Goal: Transaction & Acquisition: Purchase product/service

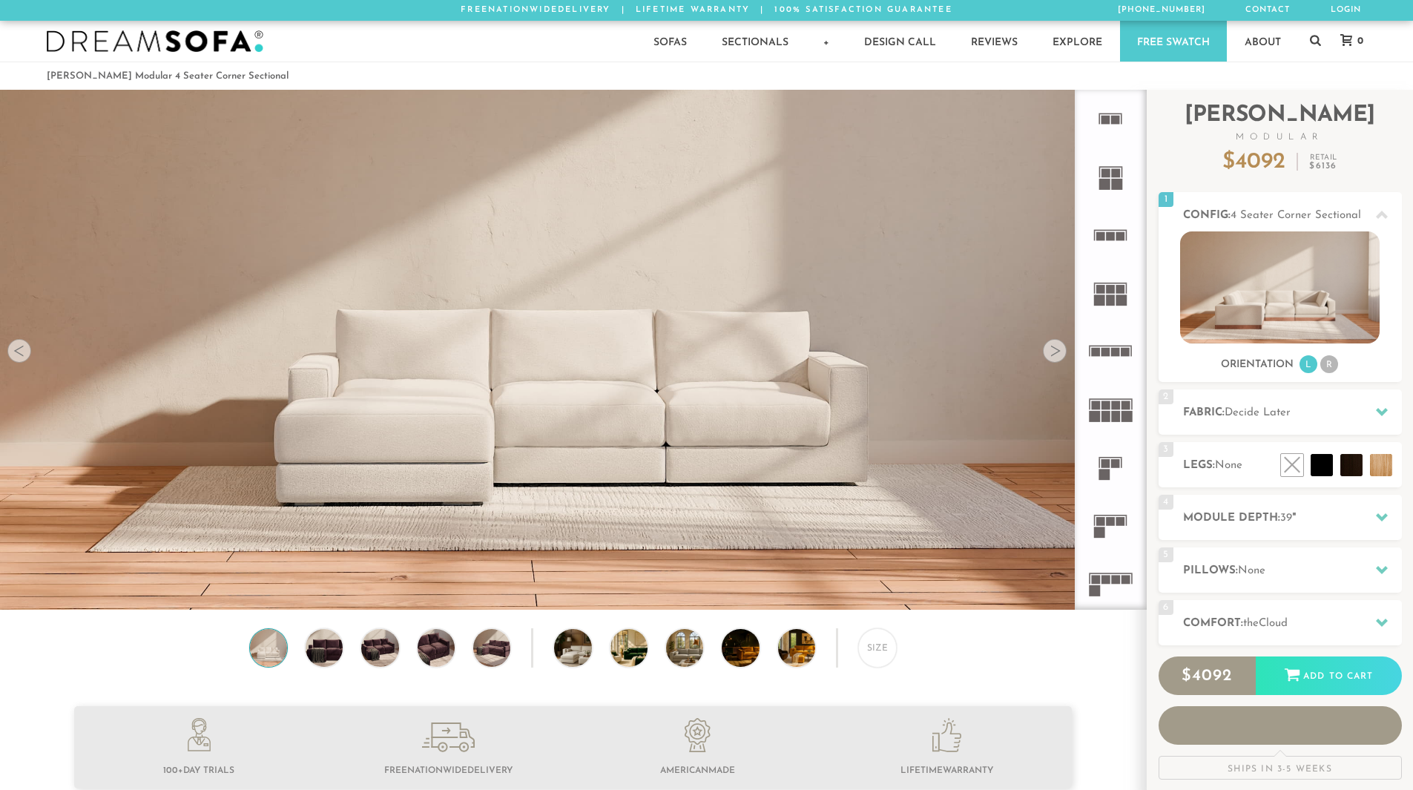
scroll to position [12, 12]
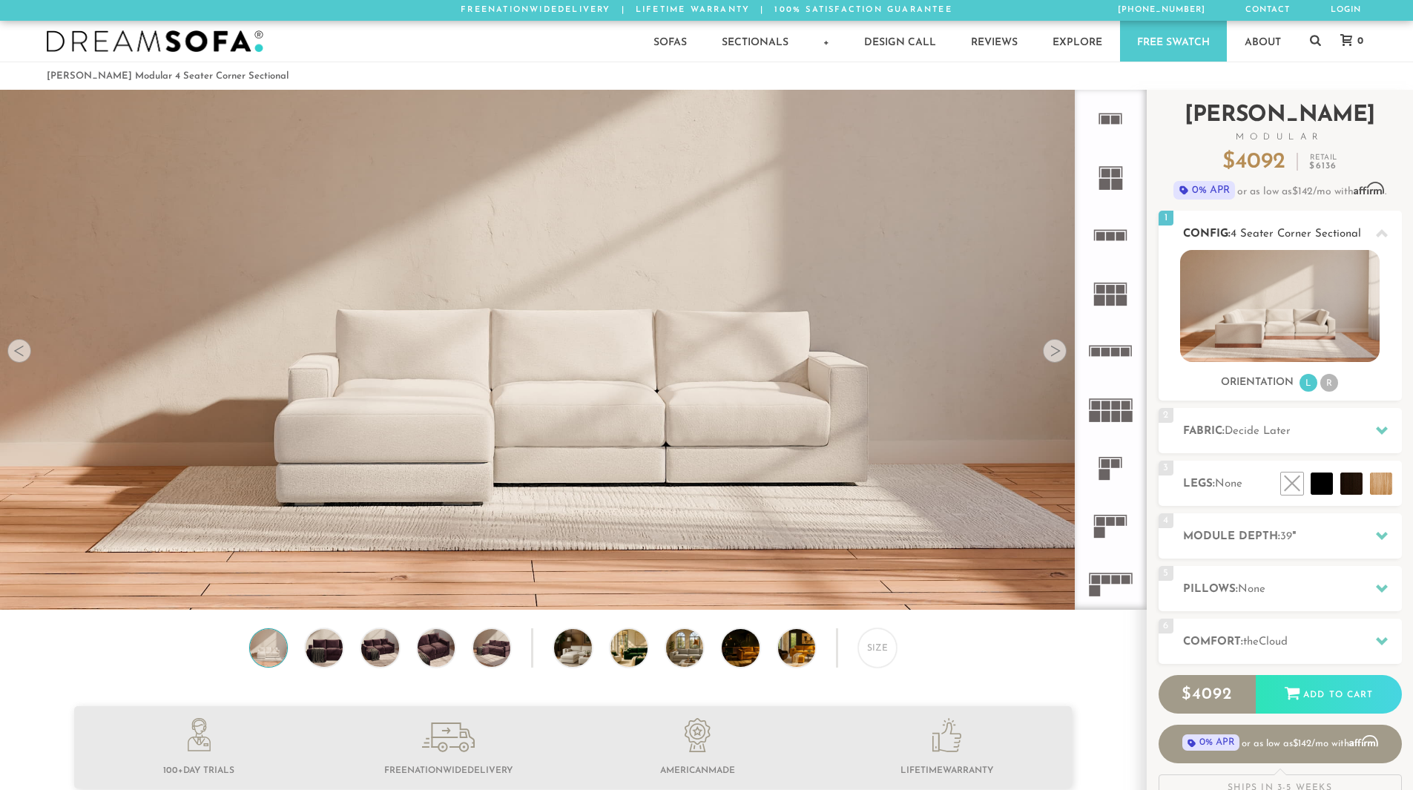
click at [1330, 380] on li "R" at bounding box center [1329, 383] width 18 height 18
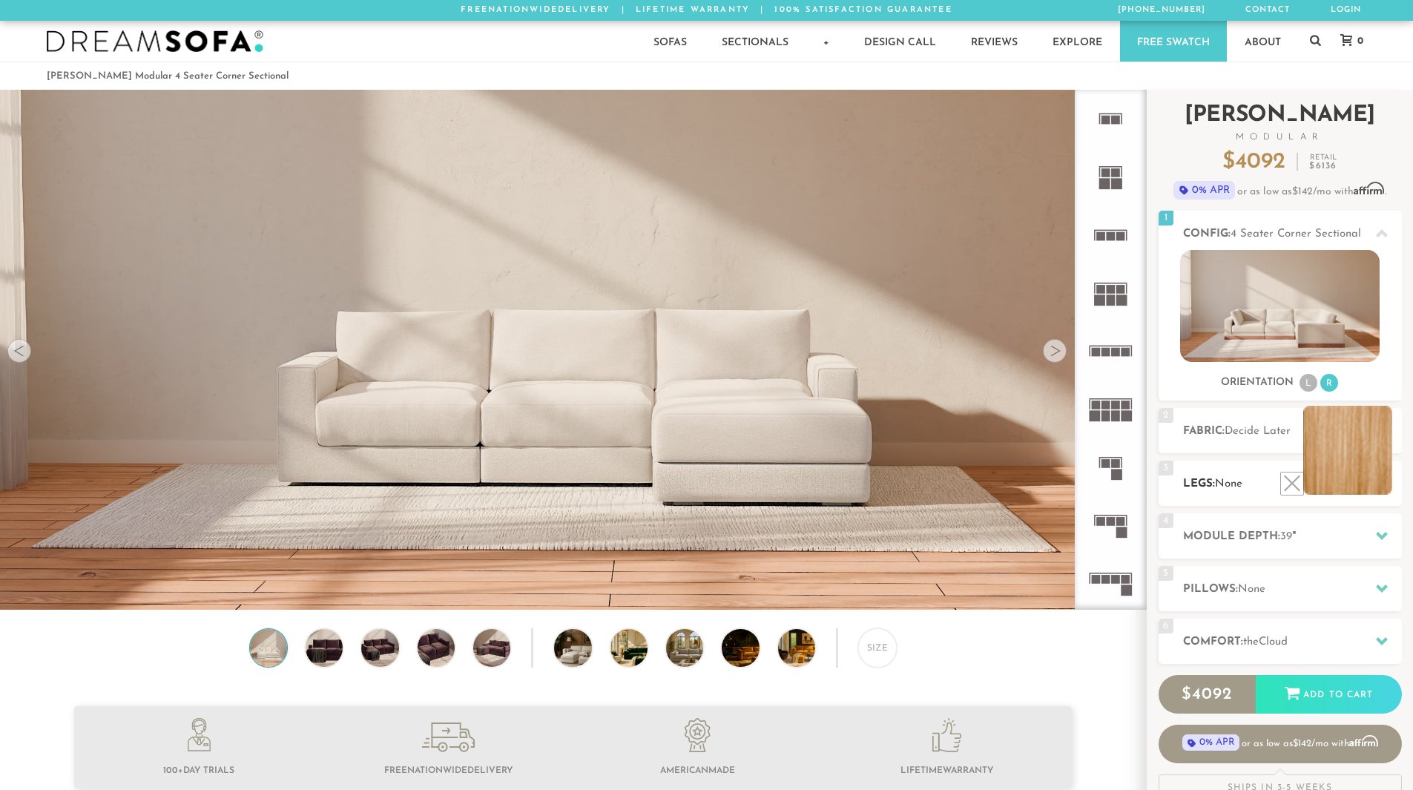
click at [1358, 472] on li at bounding box center [1347, 450] width 89 height 89
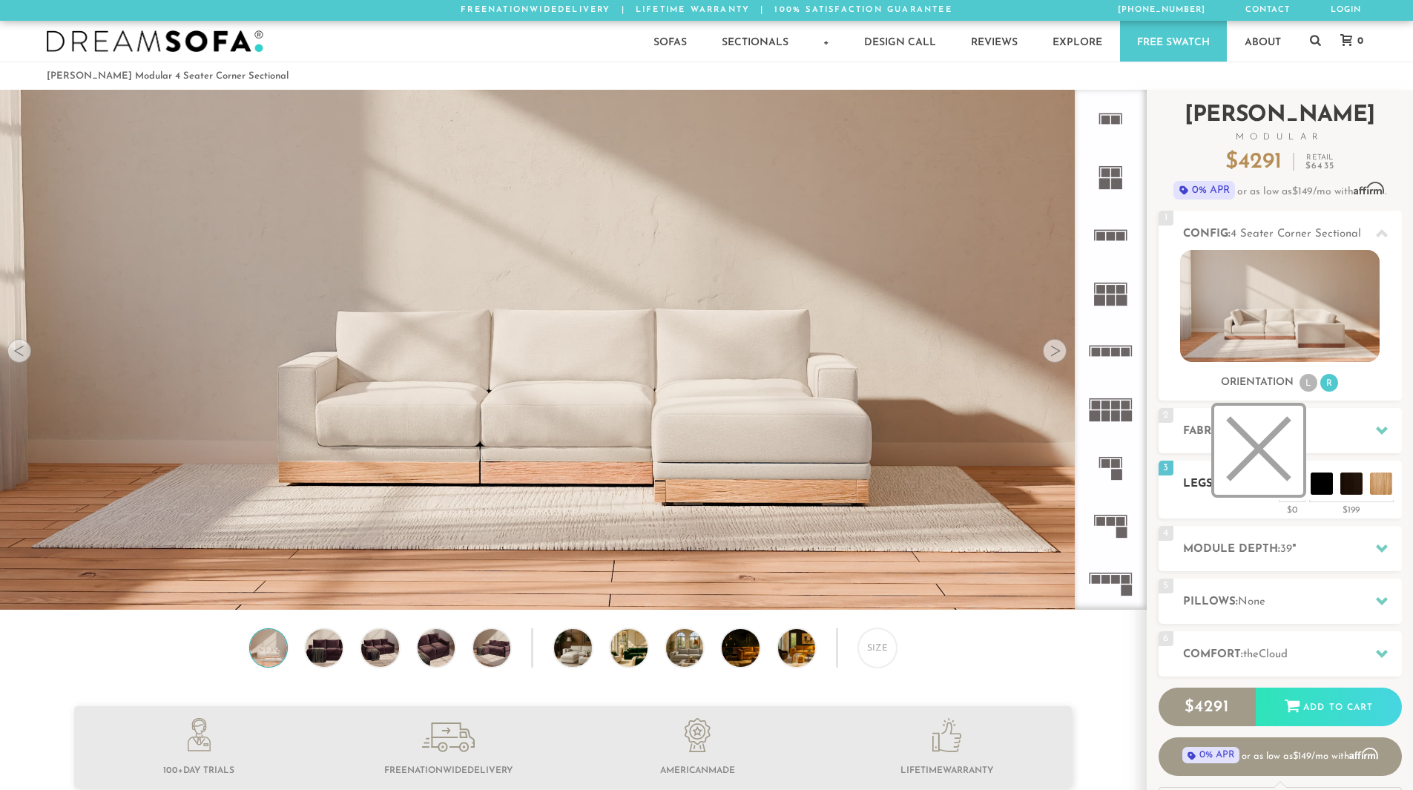
click at [1288, 484] on li at bounding box center [1258, 450] width 89 height 89
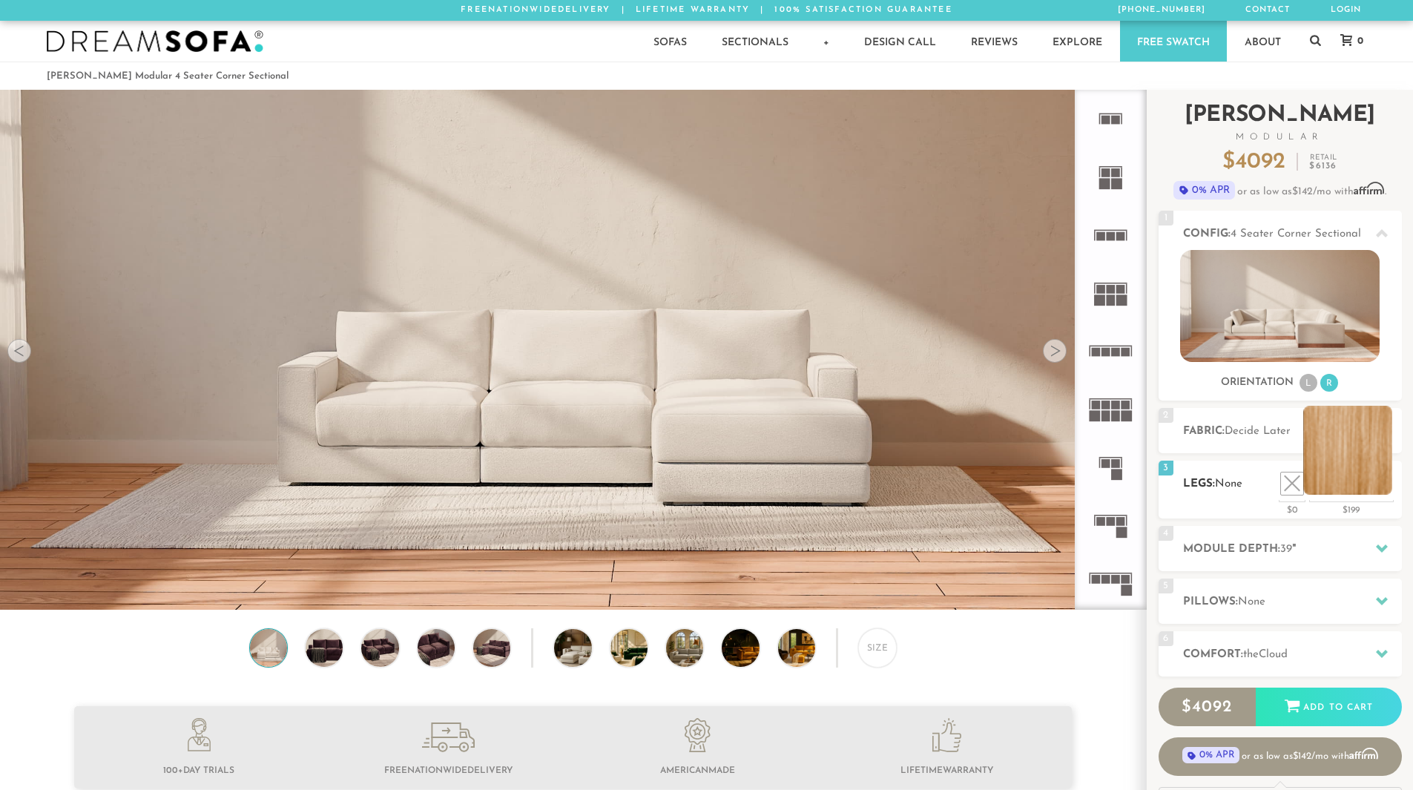
click at [1378, 482] on li at bounding box center [1347, 450] width 89 height 89
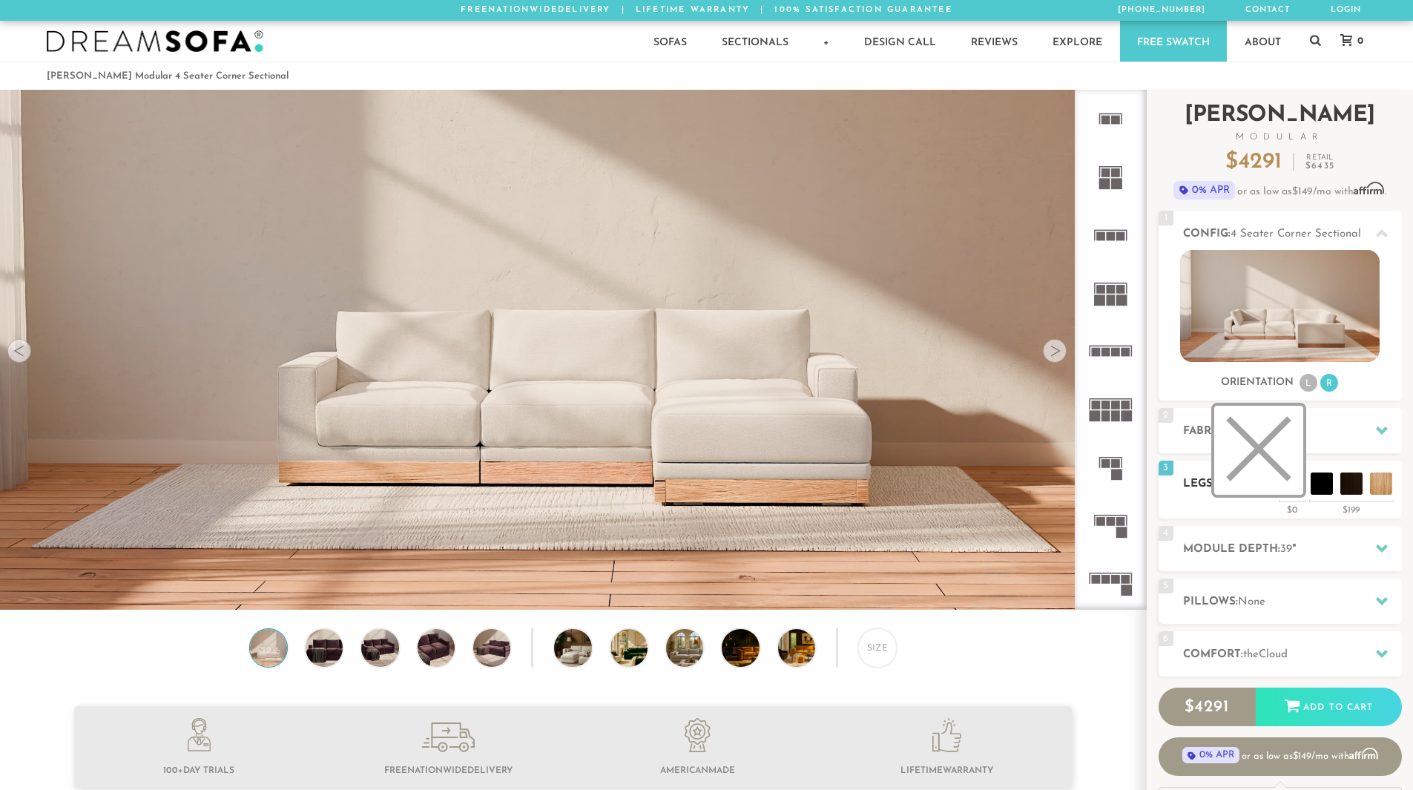
click at [1293, 489] on li at bounding box center [1258, 450] width 89 height 89
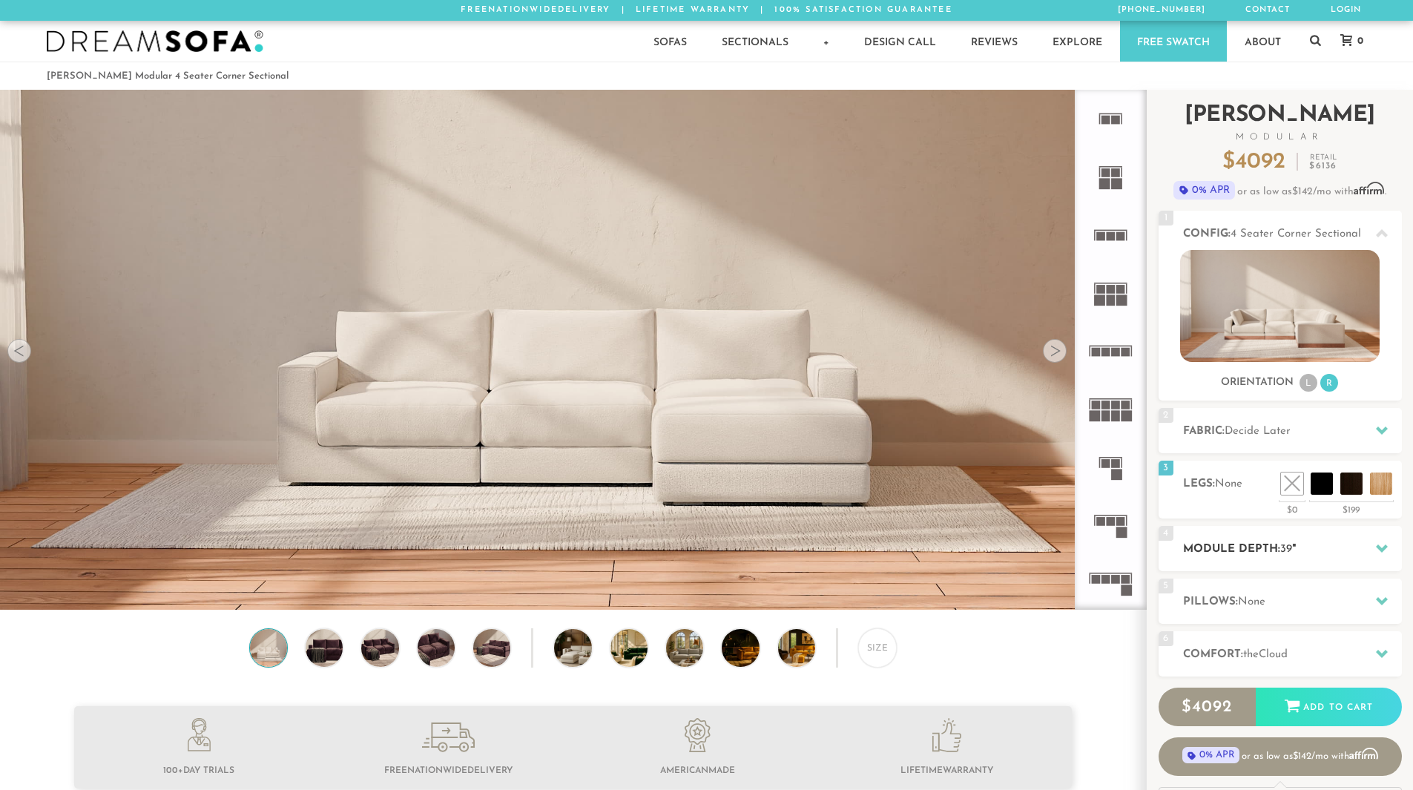
click at [1347, 544] on h2 "Module Depth: 39 "" at bounding box center [1292, 549] width 219 height 17
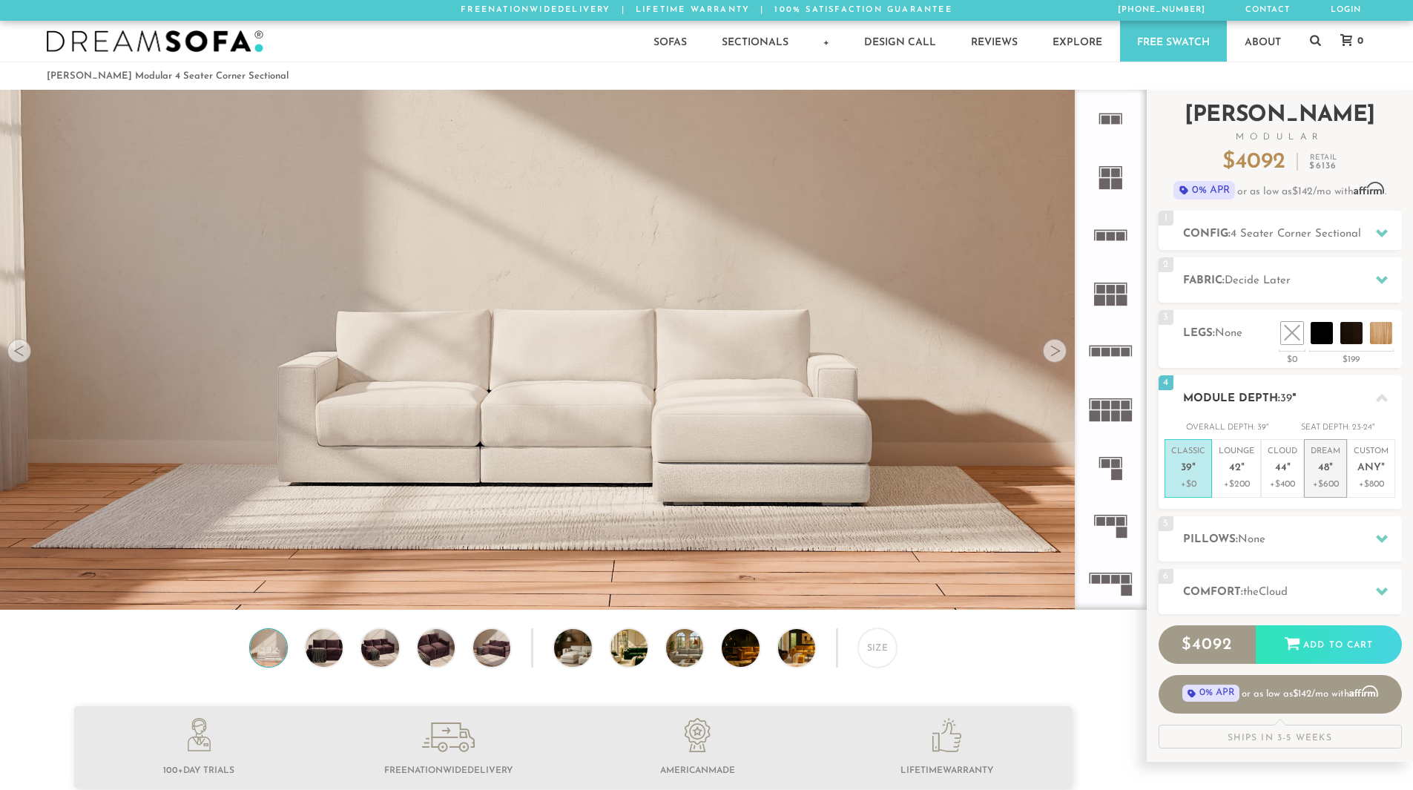
click at [1326, 472] on span "48" at bounding box center [1323, 468] width 11 height 13
click at [1321, 469] on span "48" at bounding box center [1323, 468] width 11 height 13
click at [1184, 480] on p "+$0" at bounding box center [1188, 484] width 34 height 13
click at [1312, 282] on h2 "Fabric: Decide Later" at bounding box center [1292, 280] width 219 height 17
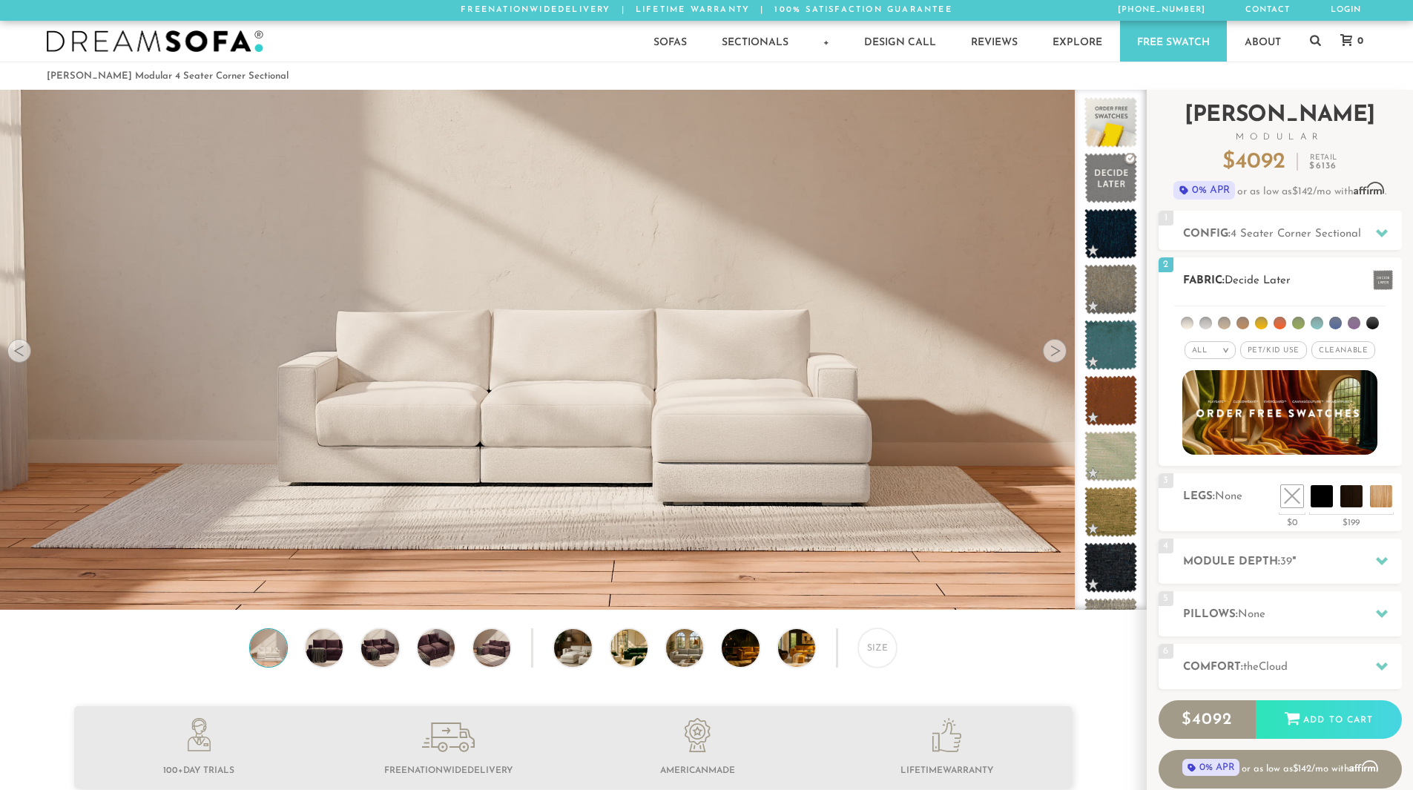
click at [1221, 349] on em ">" at bounding box center [1225, 349] width 11 height 7
click at [1212, 475] on li "Luxury" at bounding box center [1209, 475] width 51 height 21
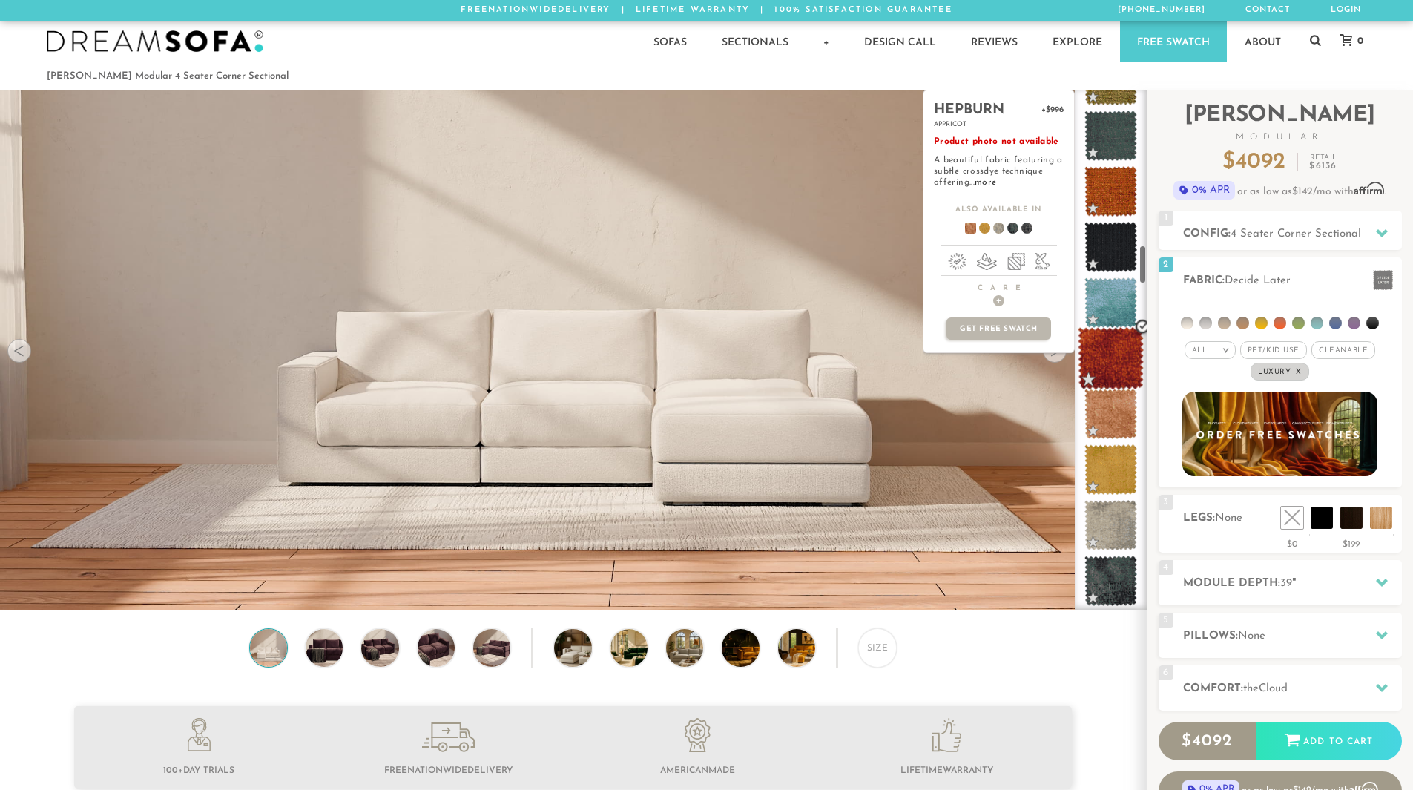
scroll to position [2045, 0]
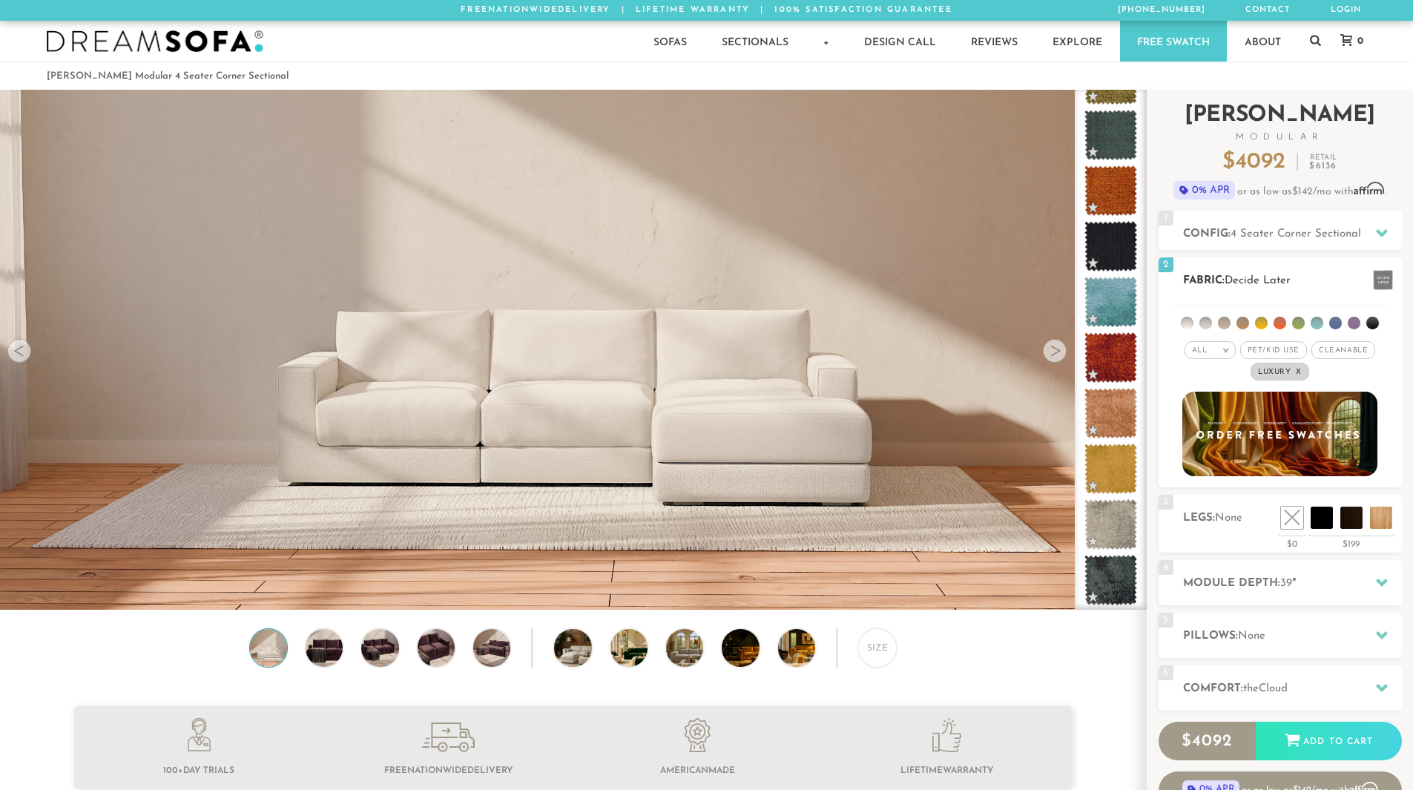
click at [1221, 349] on em ">" at bounding box center [1225, 349] width 11 height 7
click at [1207, 395] on li "Tier" at bounding box center [1209, 390] width 51 height 21
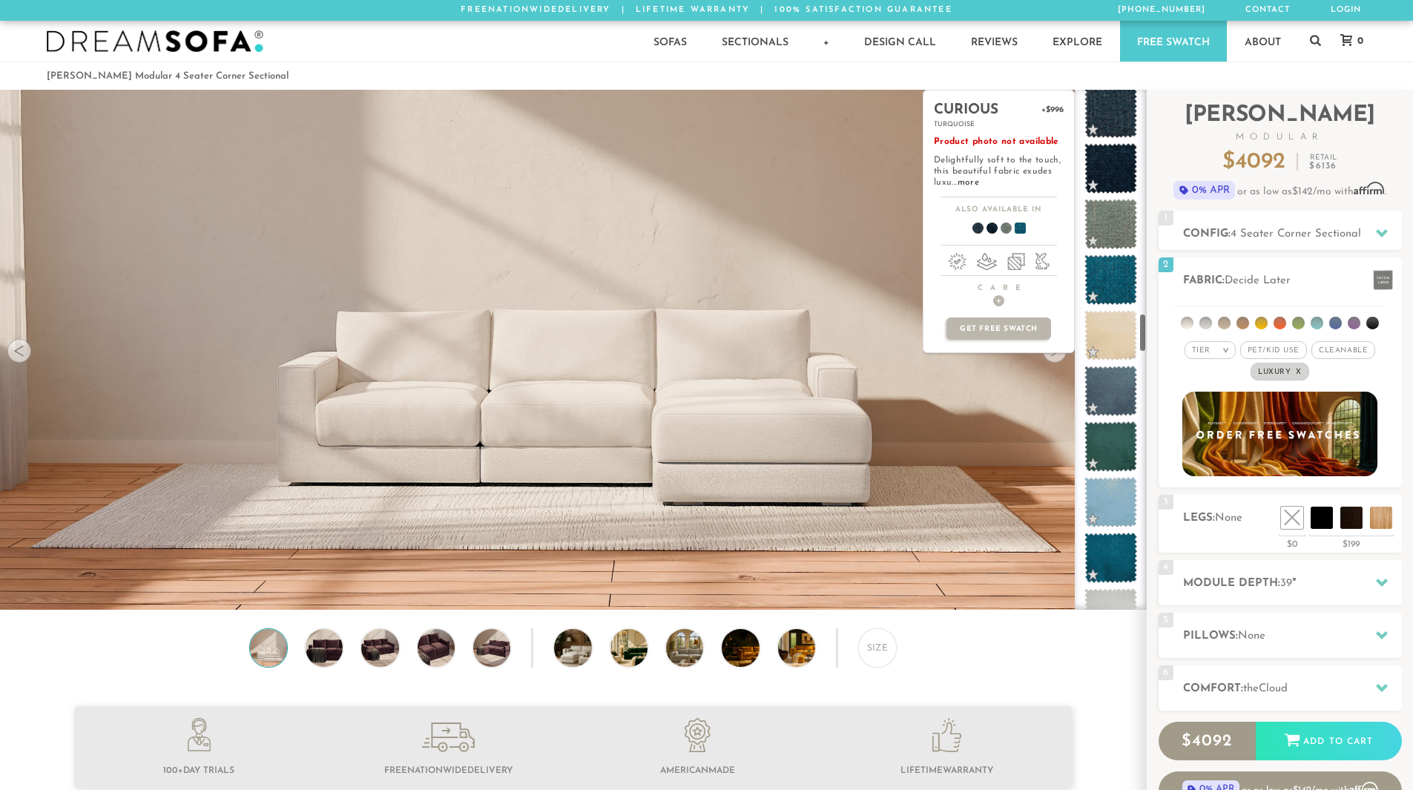
scroll to position [2980, 0]
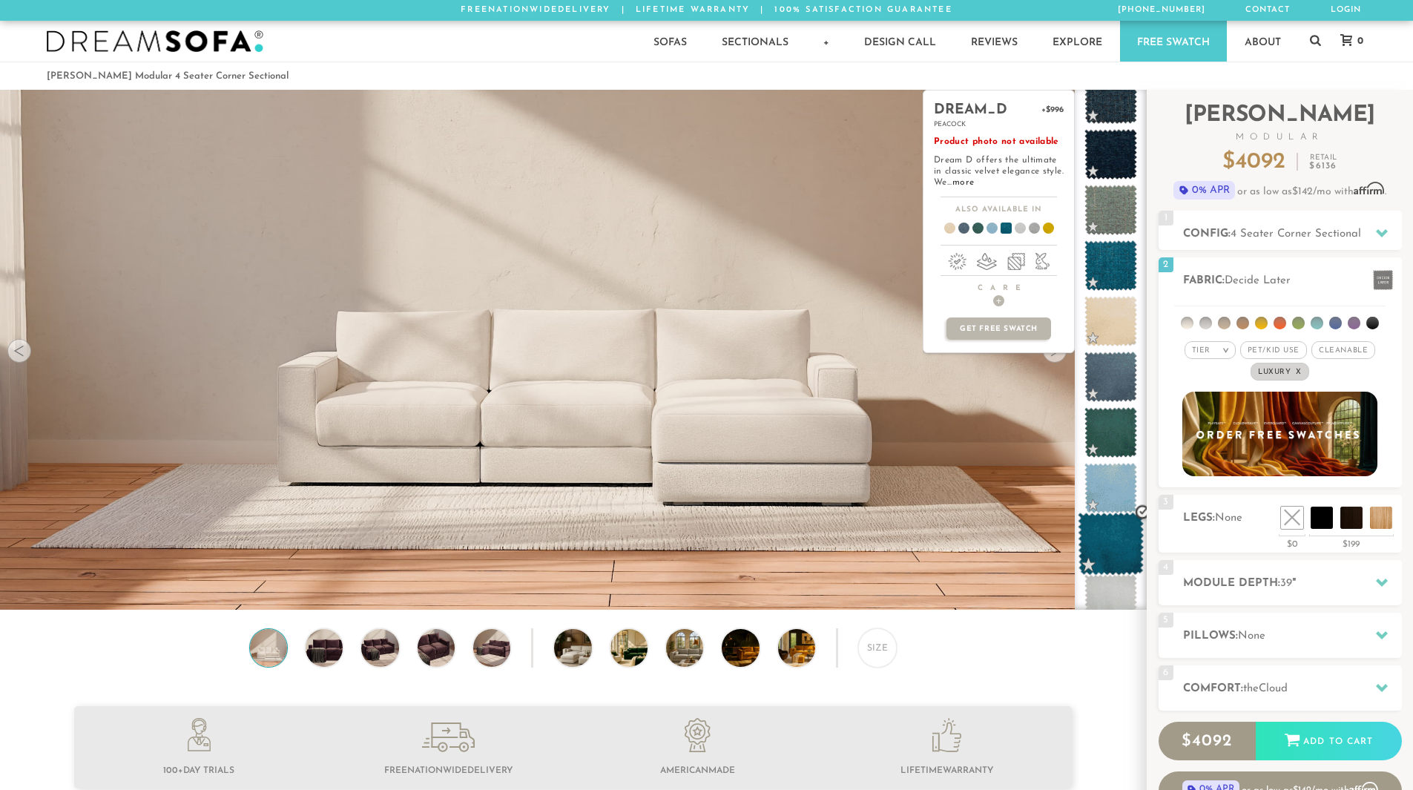
click at [1117, 538] on span at bounding box center [1111, 543] width 66 height 63
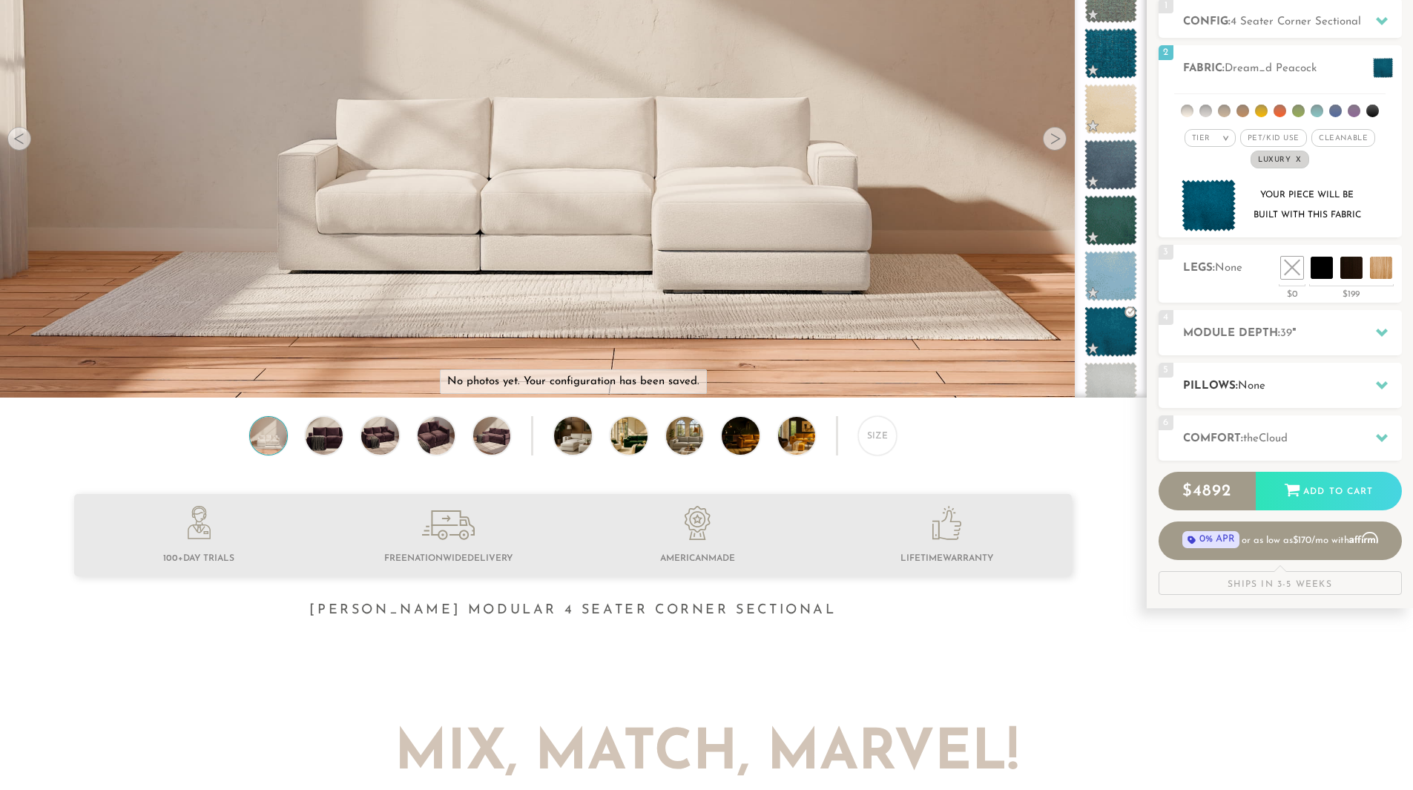
scroll to position [224, 0]
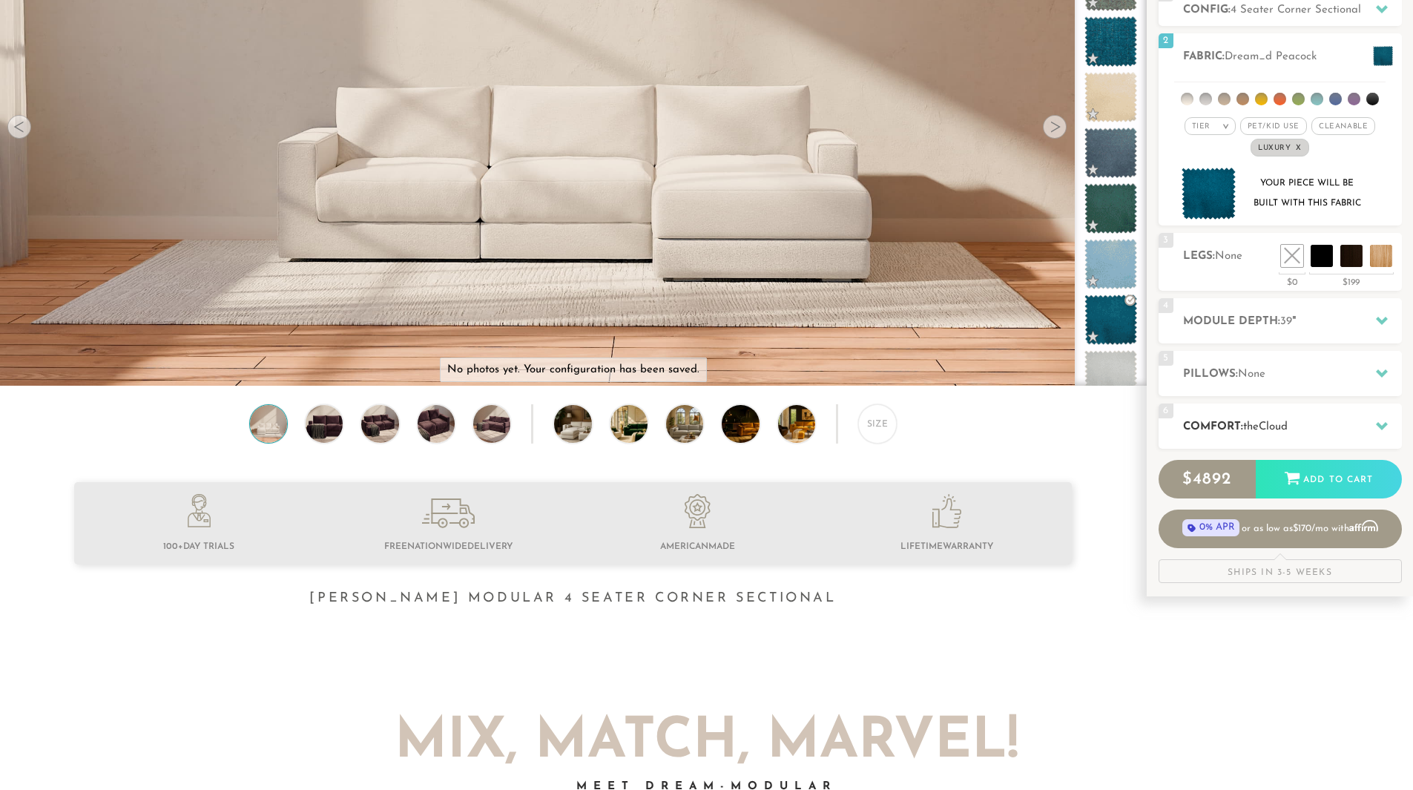
click at [1314, 423] on h2 "Comfort: the Cloud" at bounding box center [1292, 426] width 219 height 17
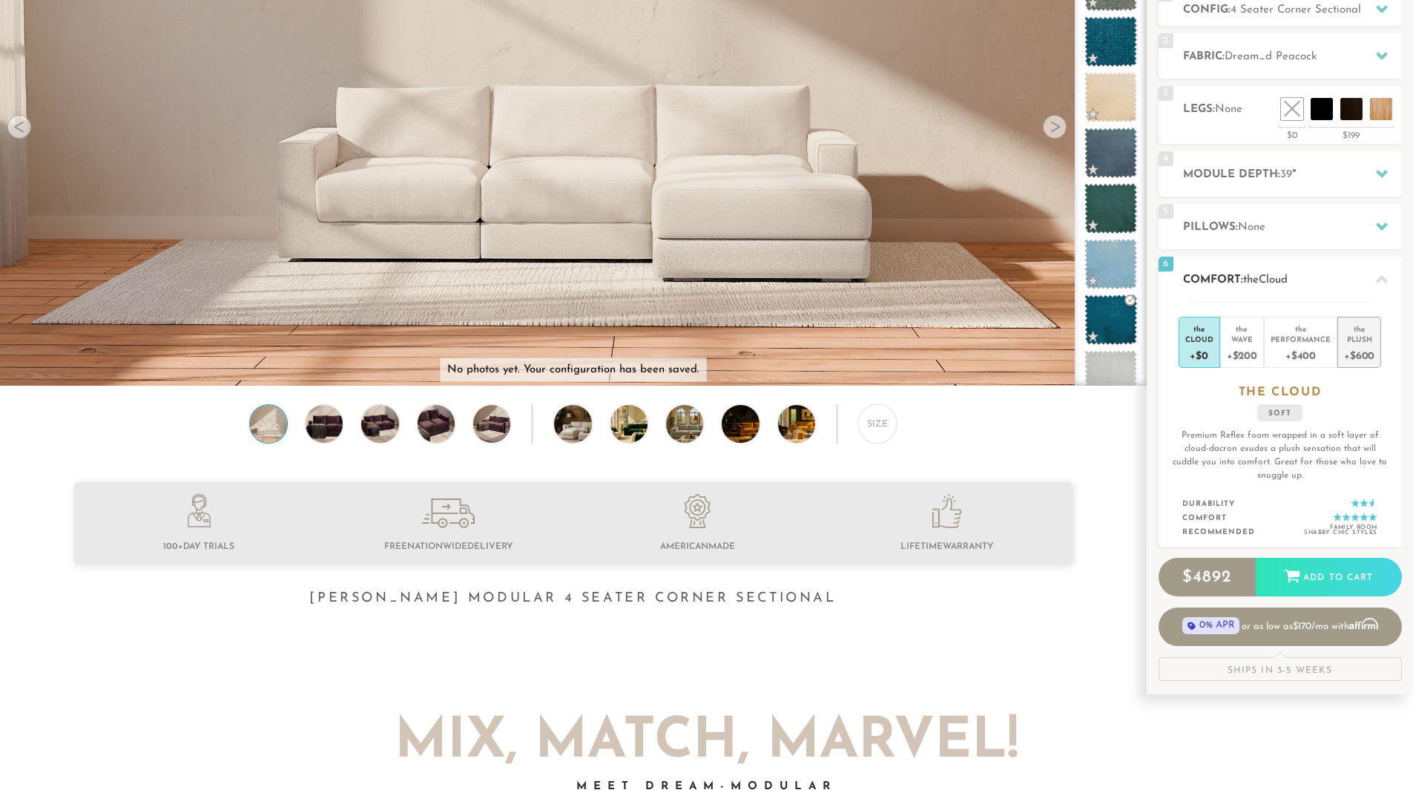
click at [1350, 343] on div "Plush" at bounding box center [1359, 339] width 30 height 10
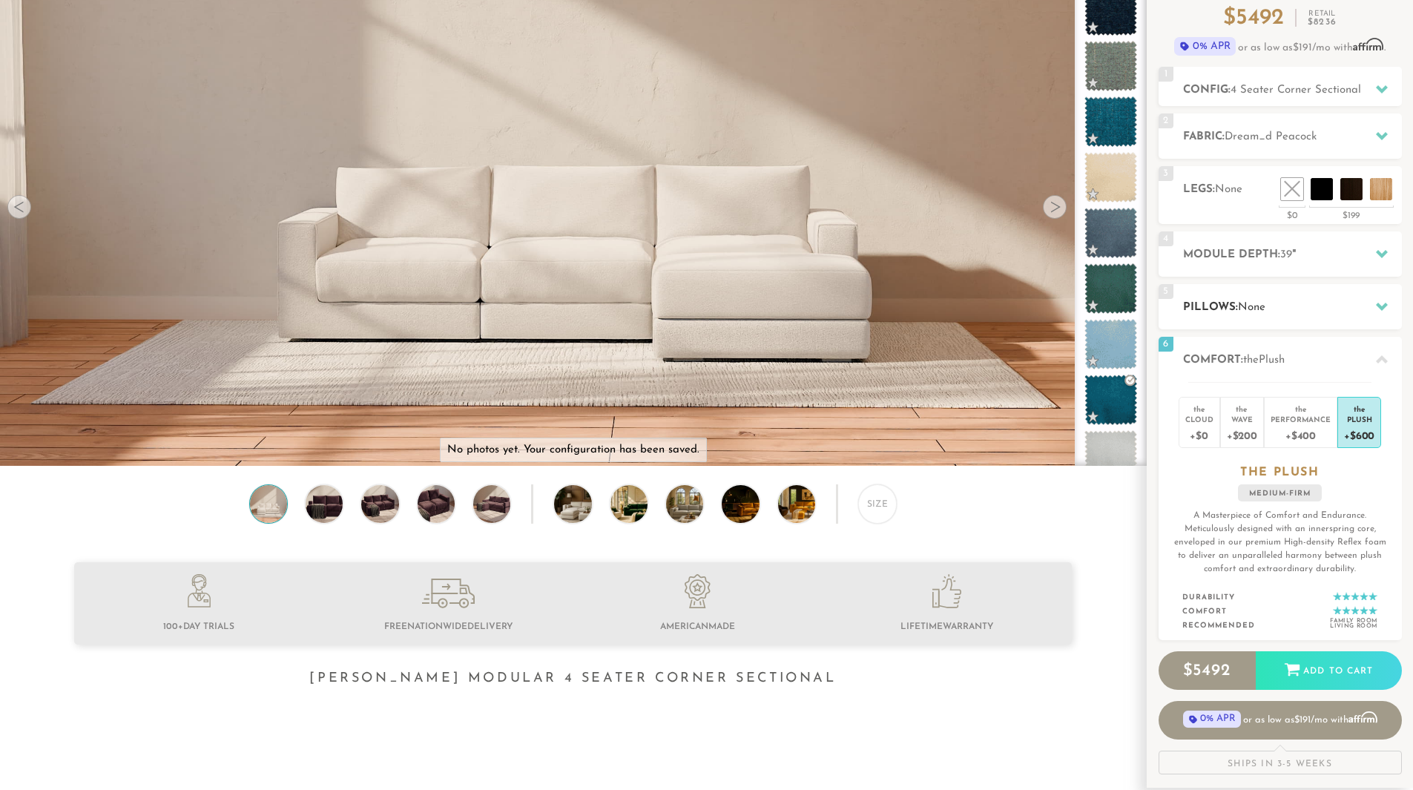
scroll to position [0, 0]
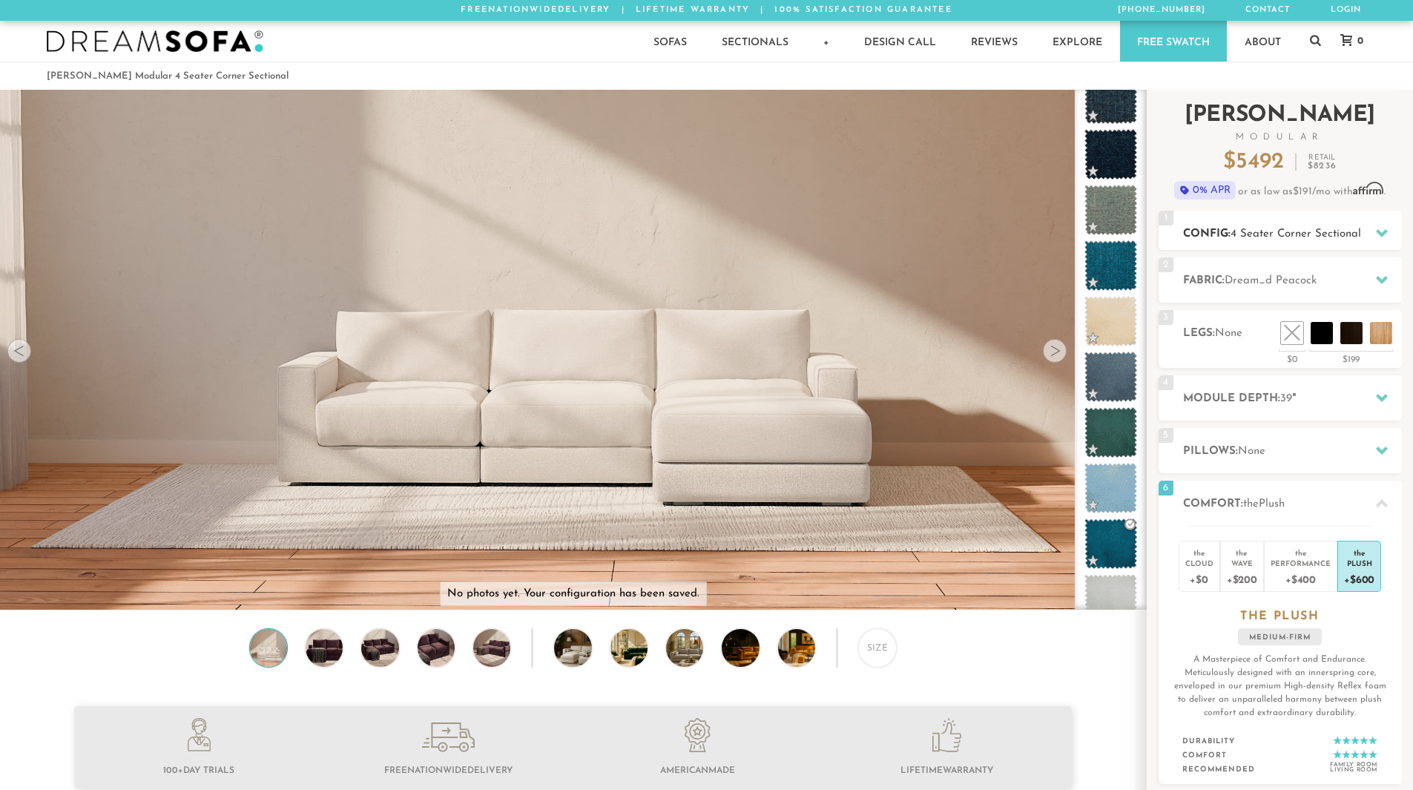
click at [1275, 231] on span "4 Seater Corner Sectional" at bounding box center [1295, 233] width 131 height 11
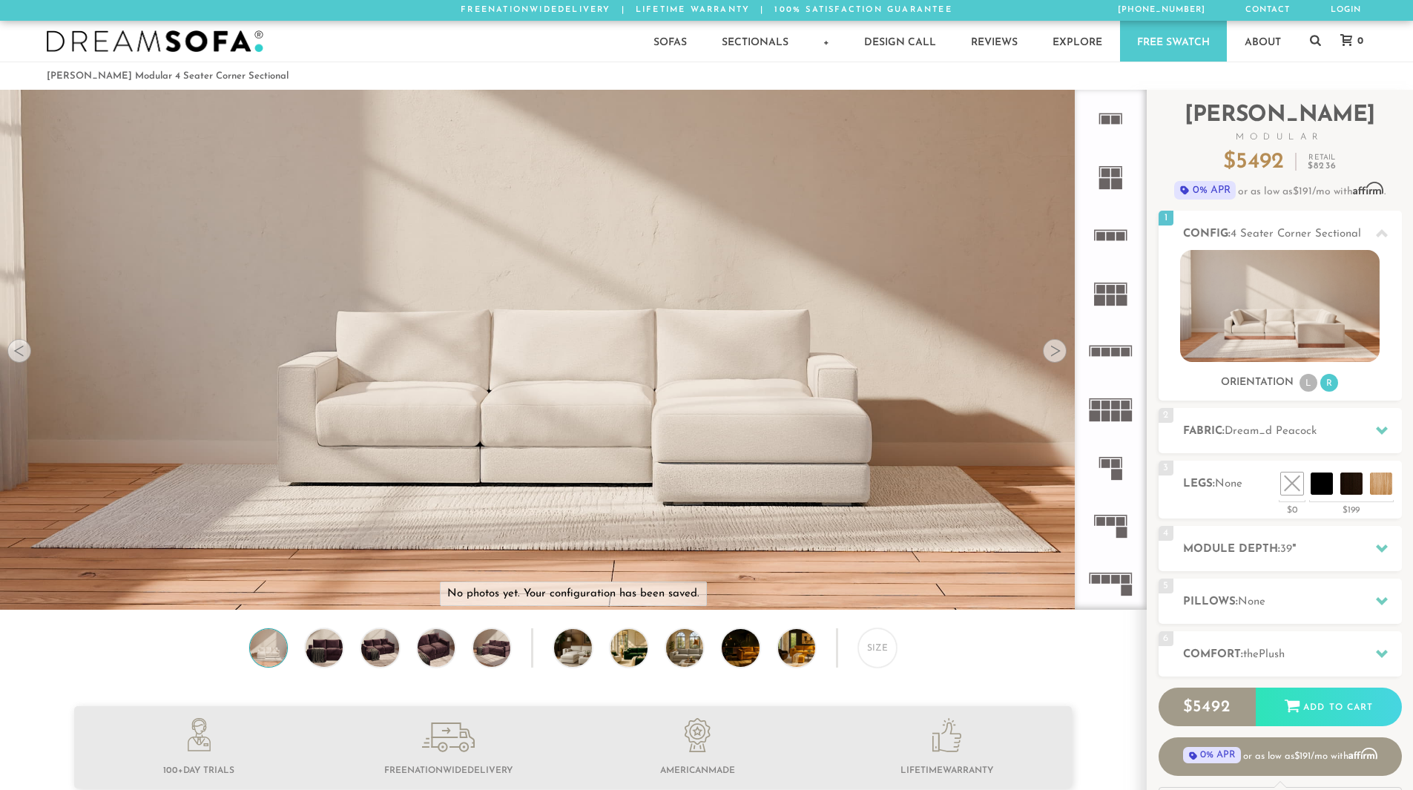
click at [1049, 356] on div at bounding box center [1055, 351] width 24 height 24
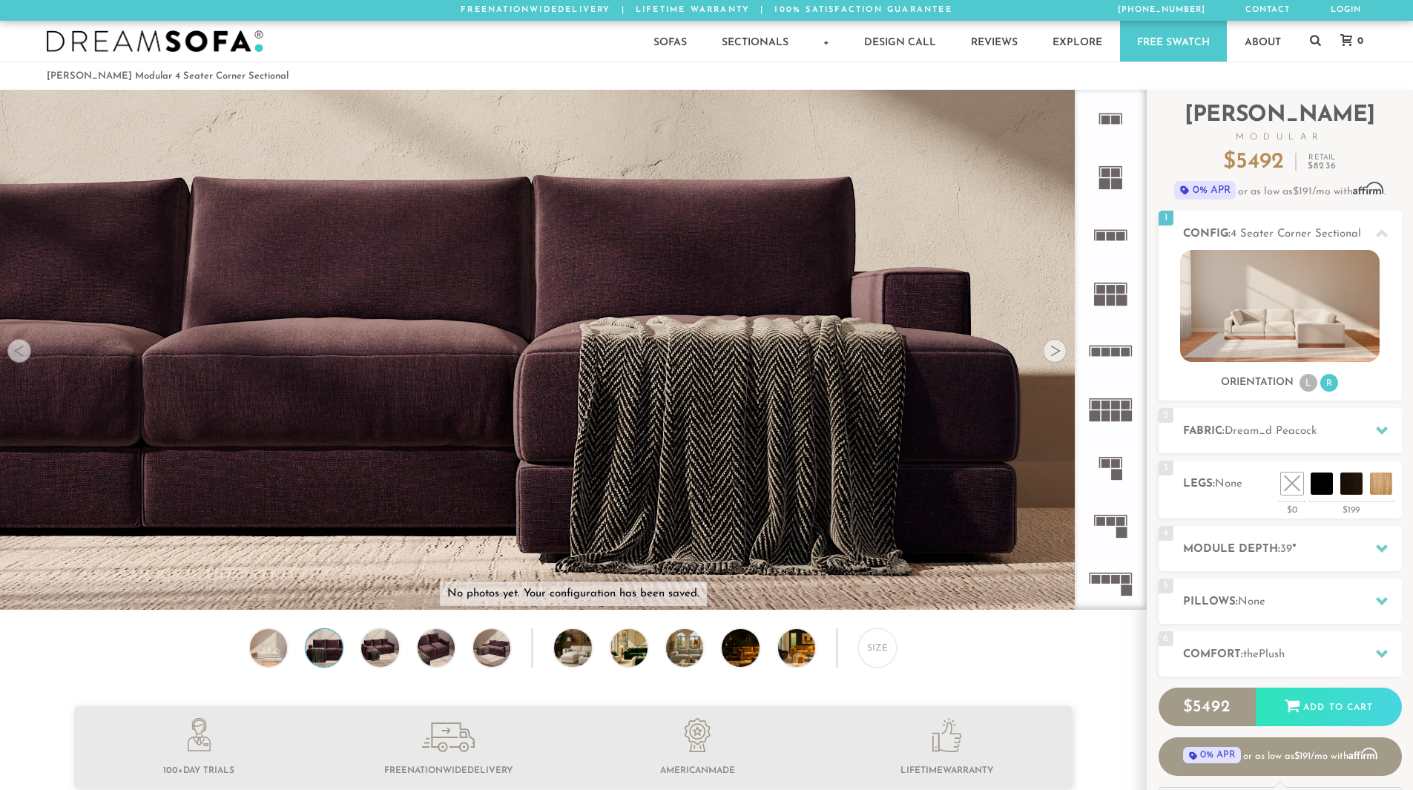
click at [1049, 356] on div at bounding box center [1055, 351] width 24 height 24
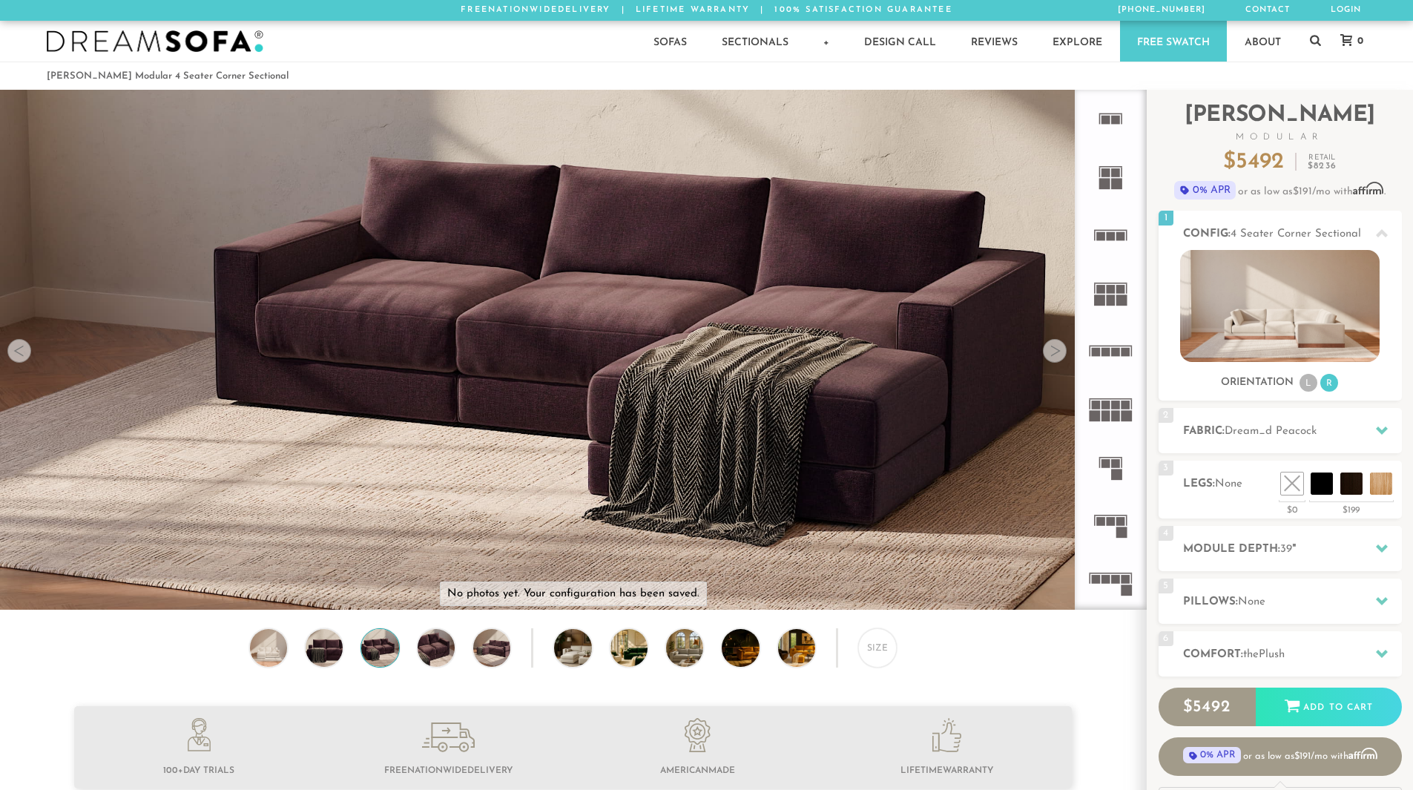
click at [1049, 356] on div at bounding box center [1055, 351] width 24 height 24
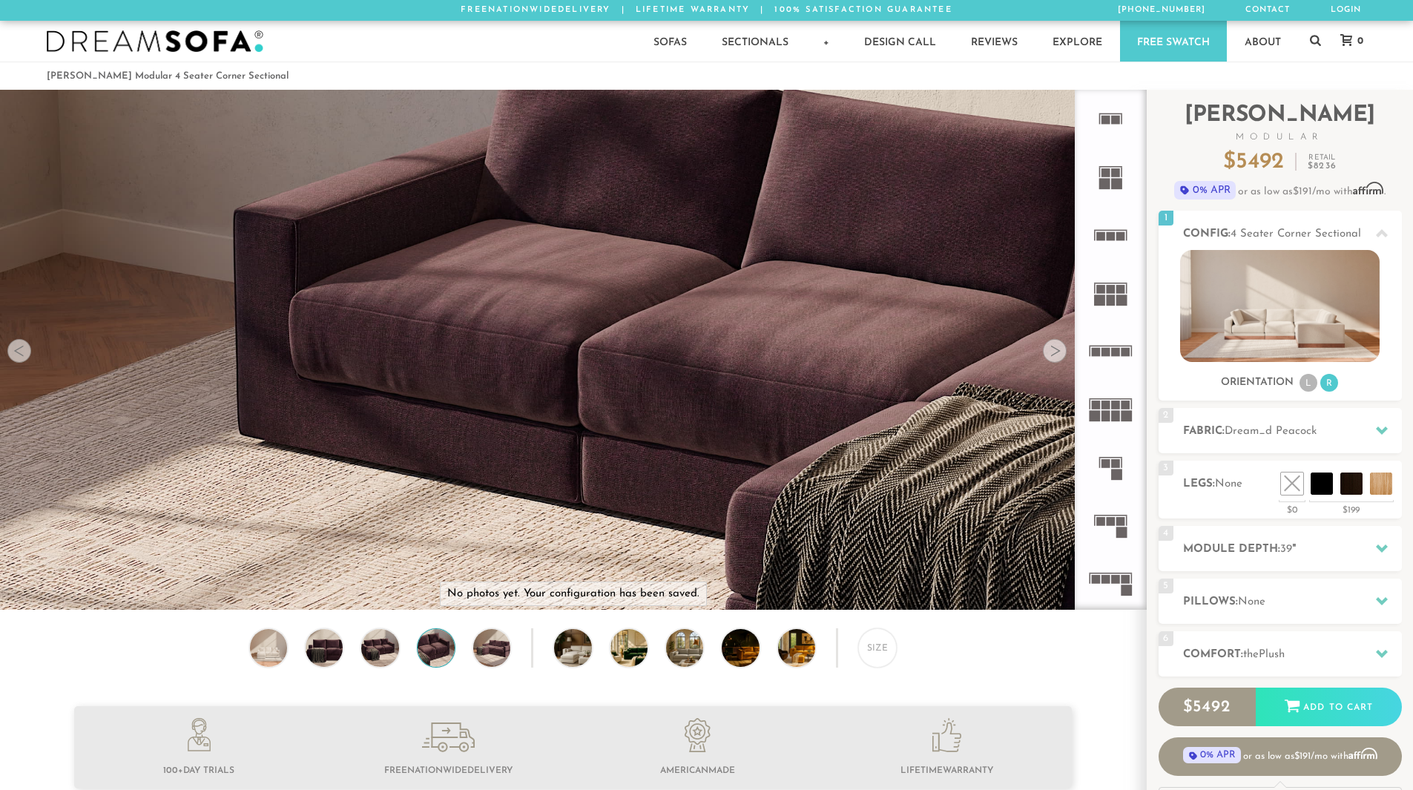
click at [1049, 356] on div at bounding box center [1055, 351] width 24 height 24
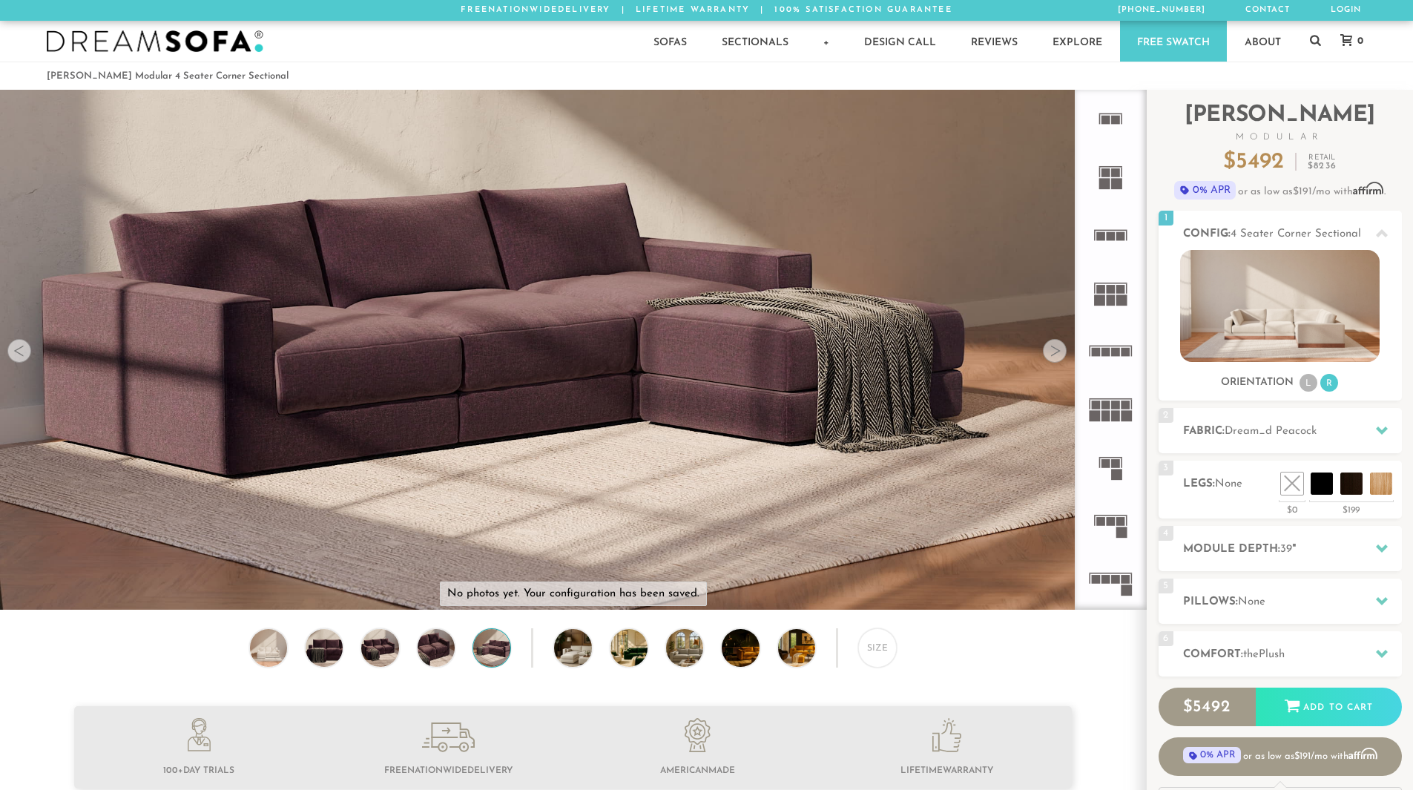
click at [1049, 356] on div at bounding box center [1055, 351] width 24 height 24
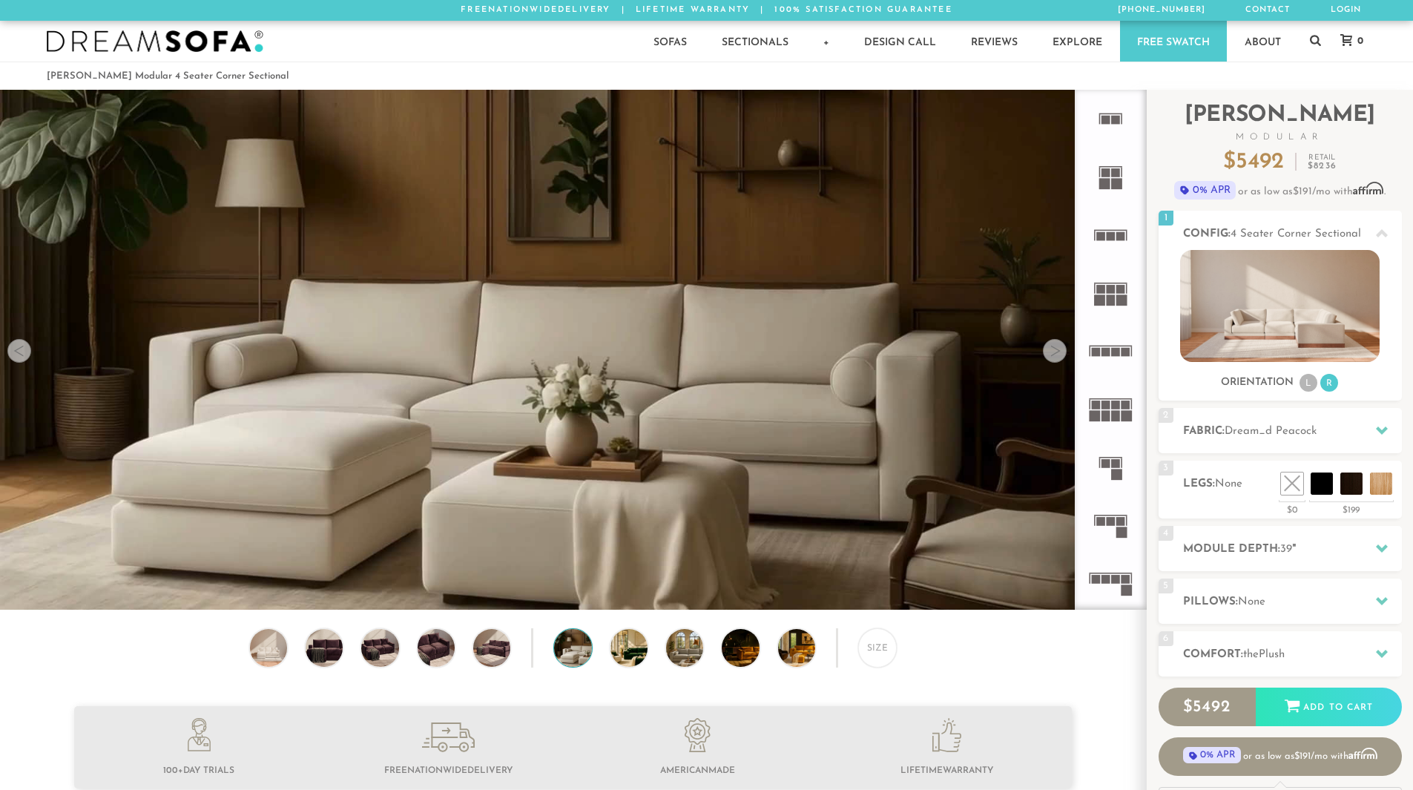
click at [1049, 356] on div at bounding box center [1055, 351] width 24 height 24
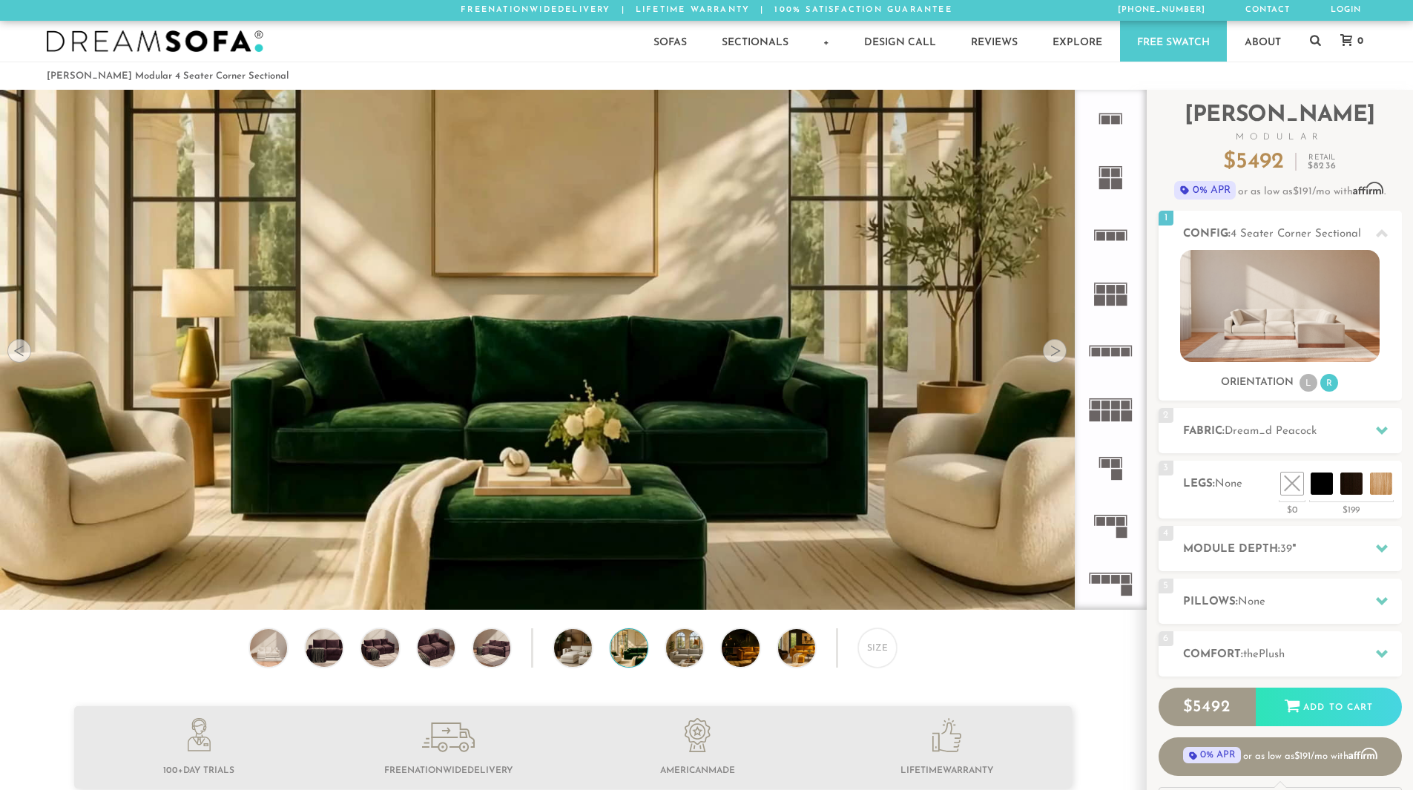
click at [1049, 356] on div at bounding box center [1055, 351] width 24 height 24
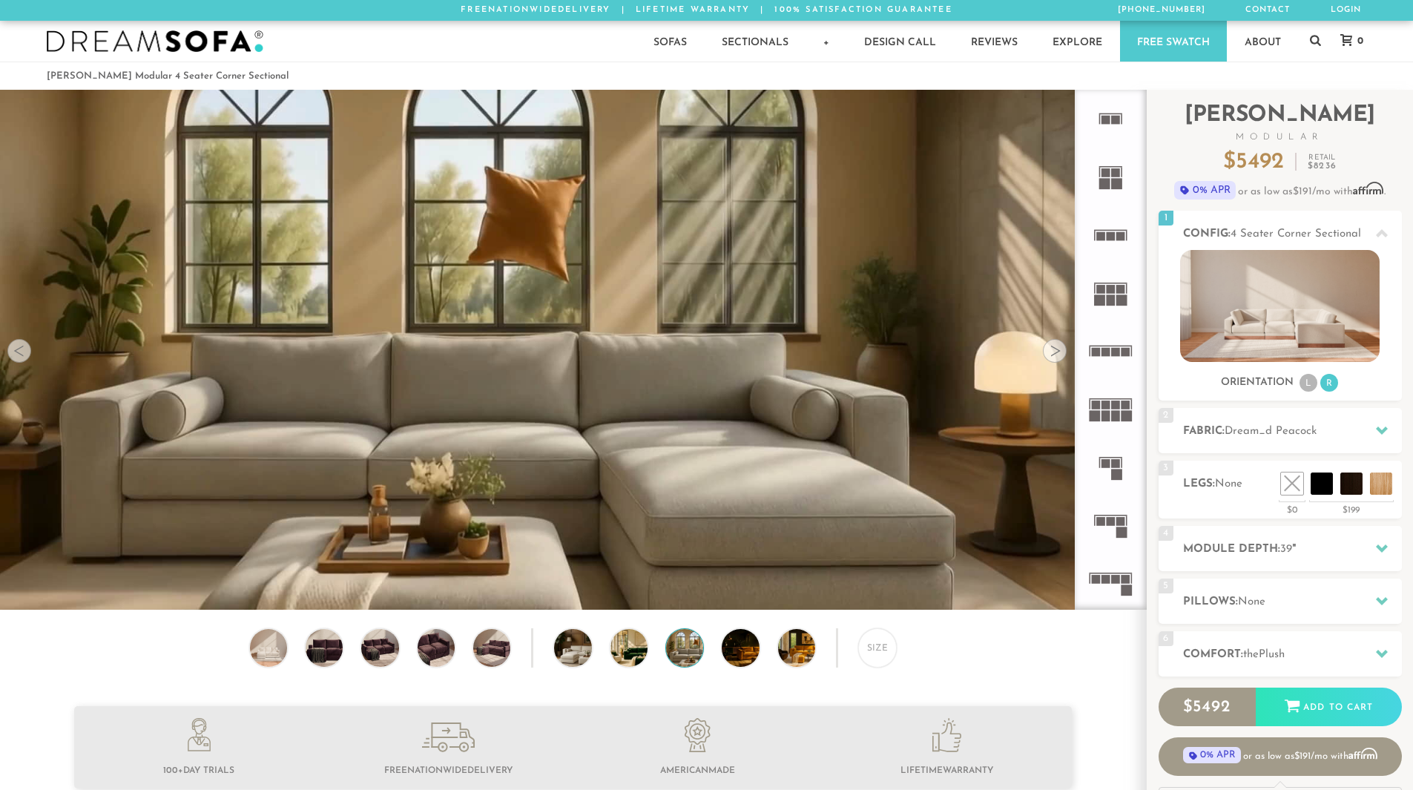
click at [1049, 356] on div at bounding box center [1055, 351] width 24 height 24
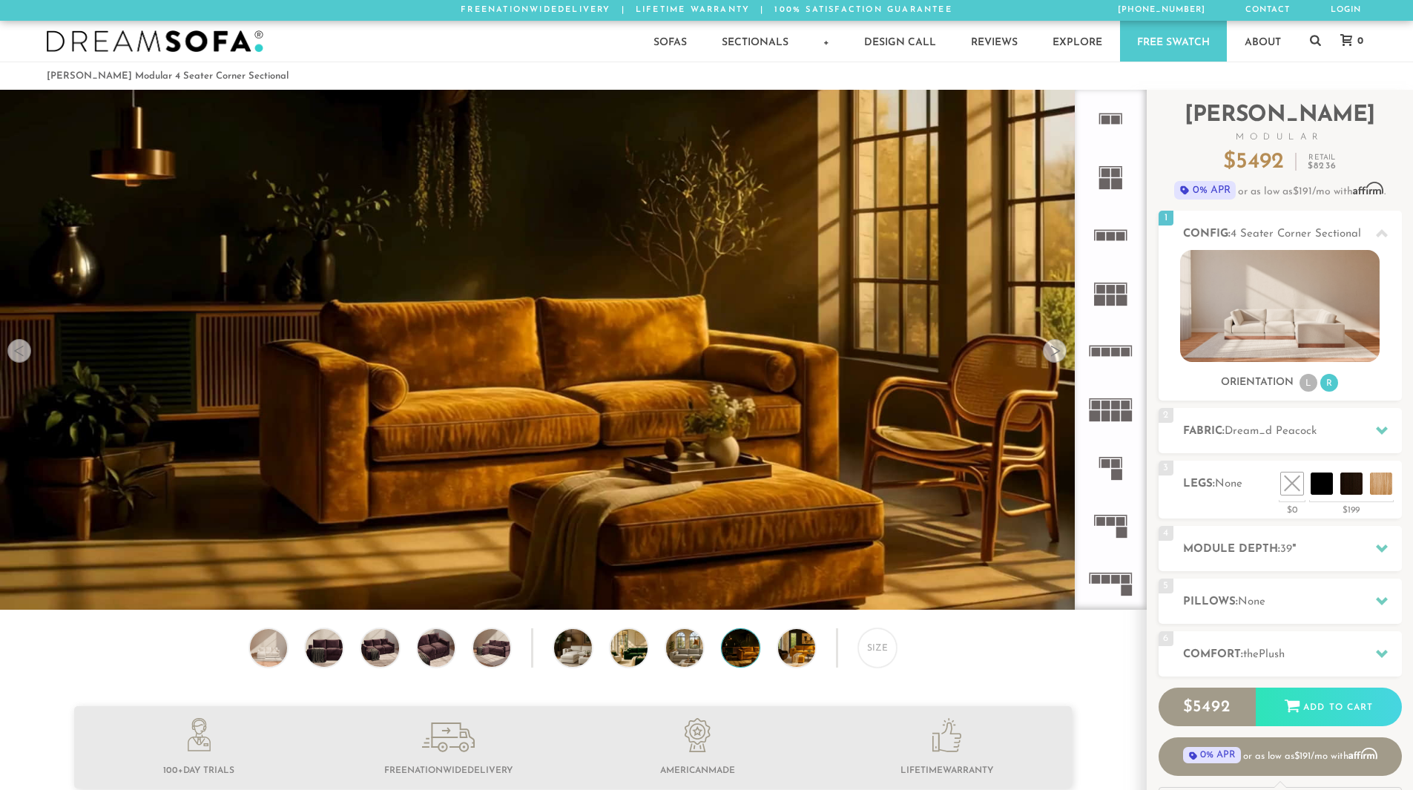
click at [1047, 356] on div at bounding box center [1055, 351] width 24 height 24
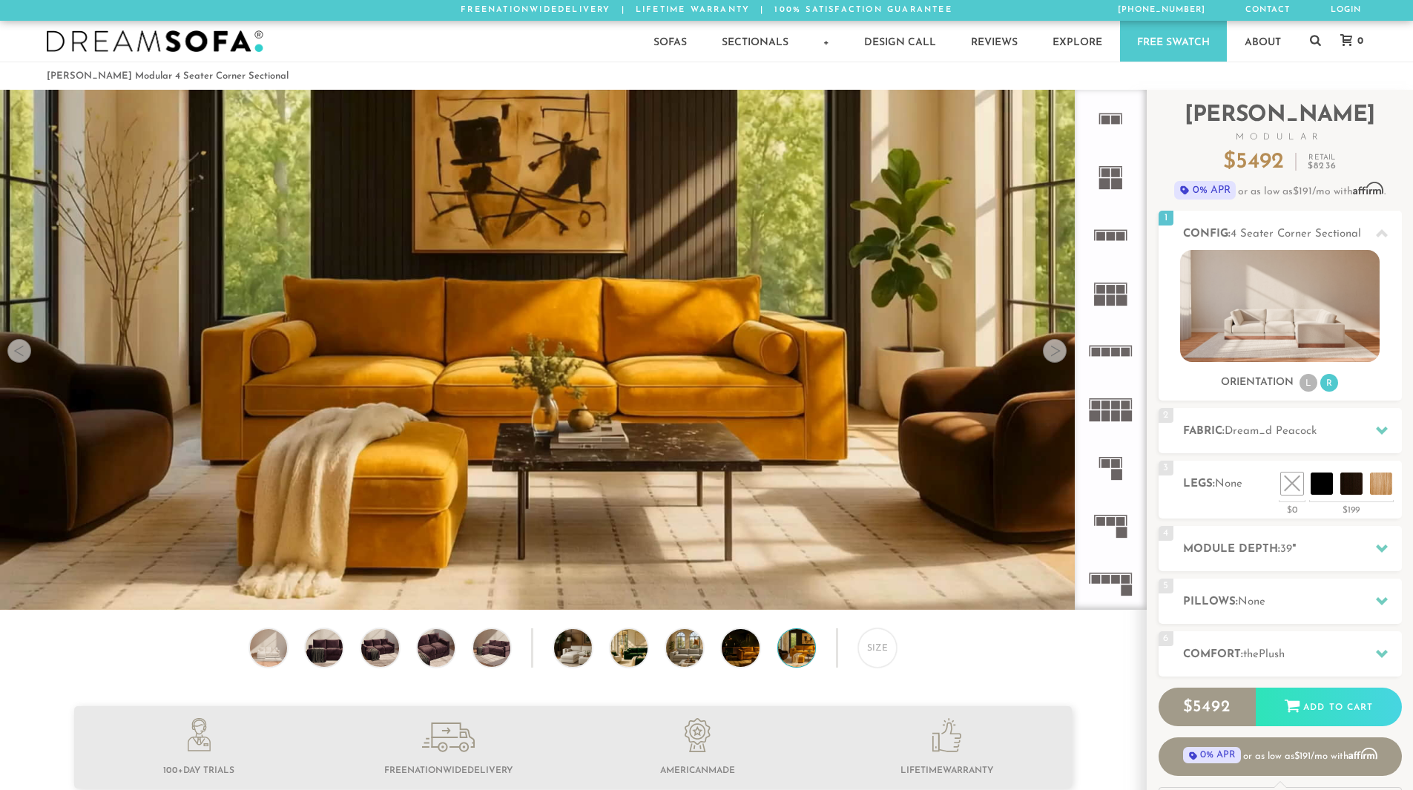
click at [1047, 356] on div at bounding box center [1055, 351] width 24 height 24
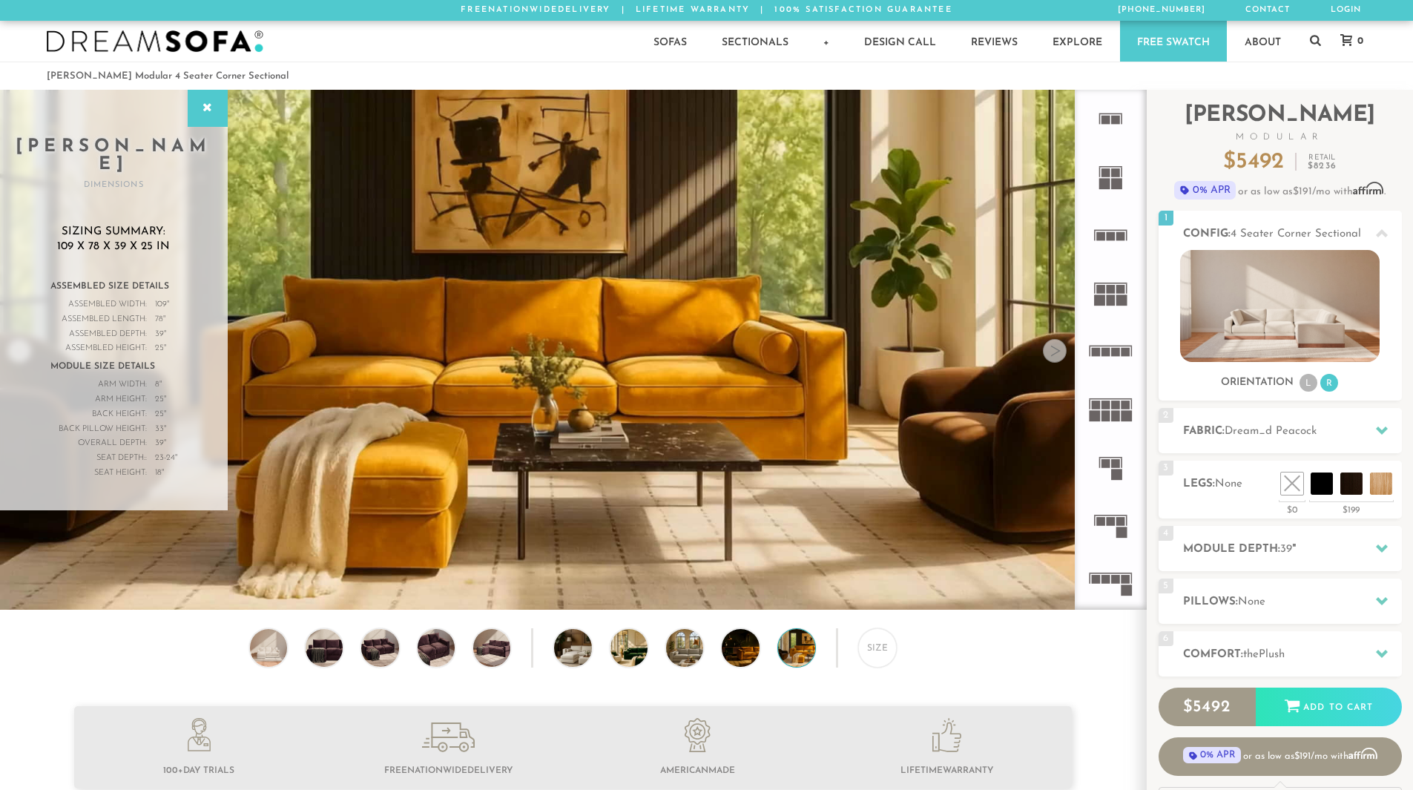
click at [1115, 518] on icon at bounding box center [1110, 525] width 58 height 58
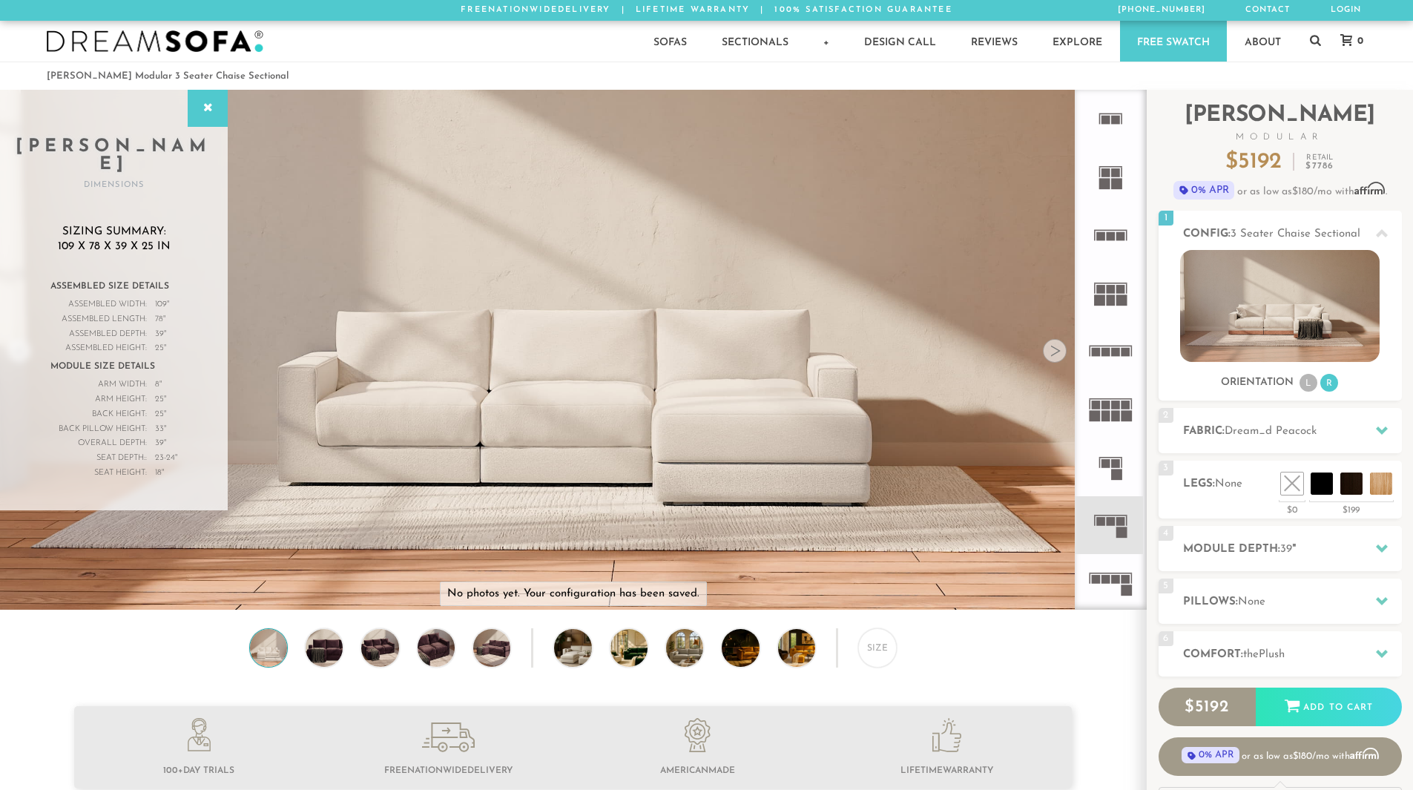
click at [1115, 406] on rect at bounding box center [1115, 405] width 9 height 9
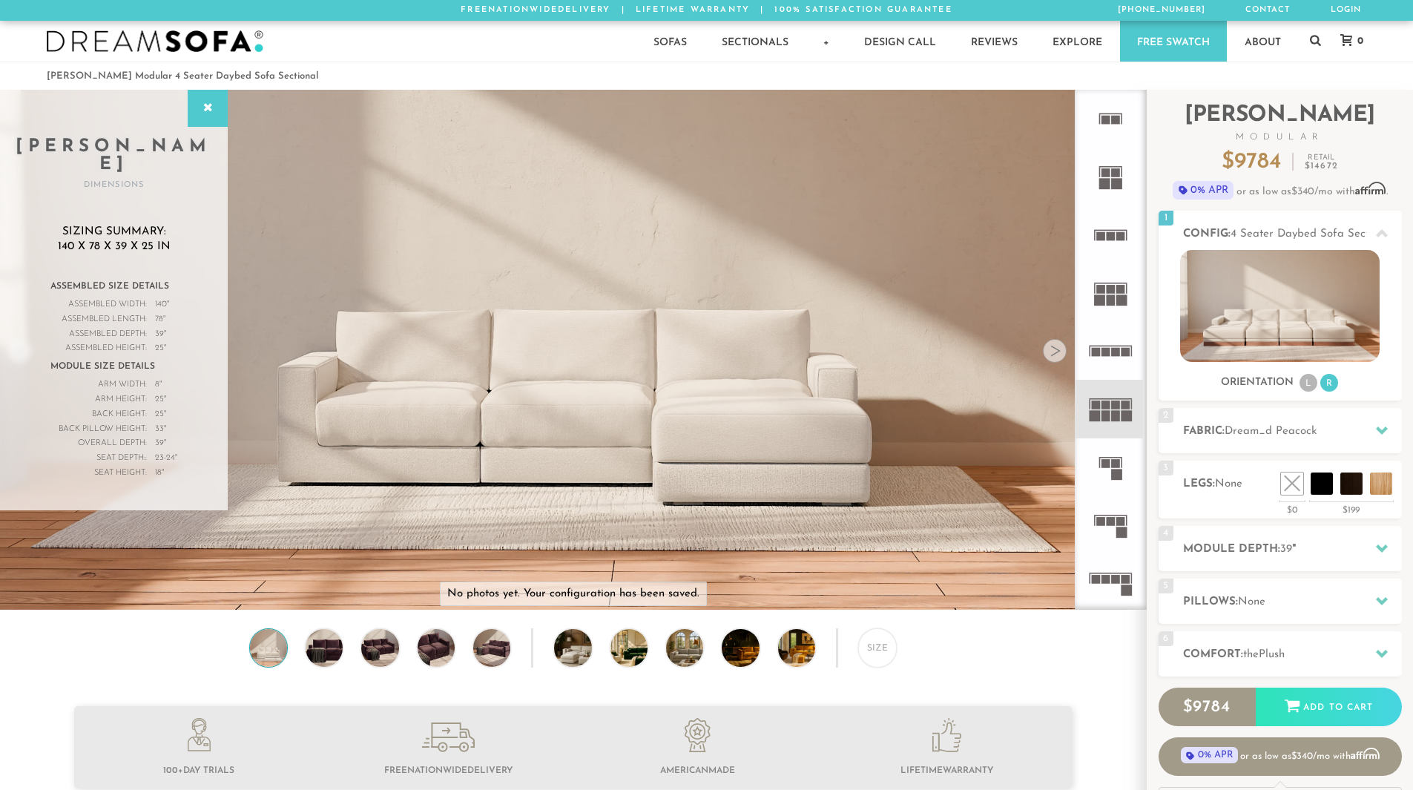
click at [1110, 515] on rect at bounding box center [1110, 515] width 33 height 1
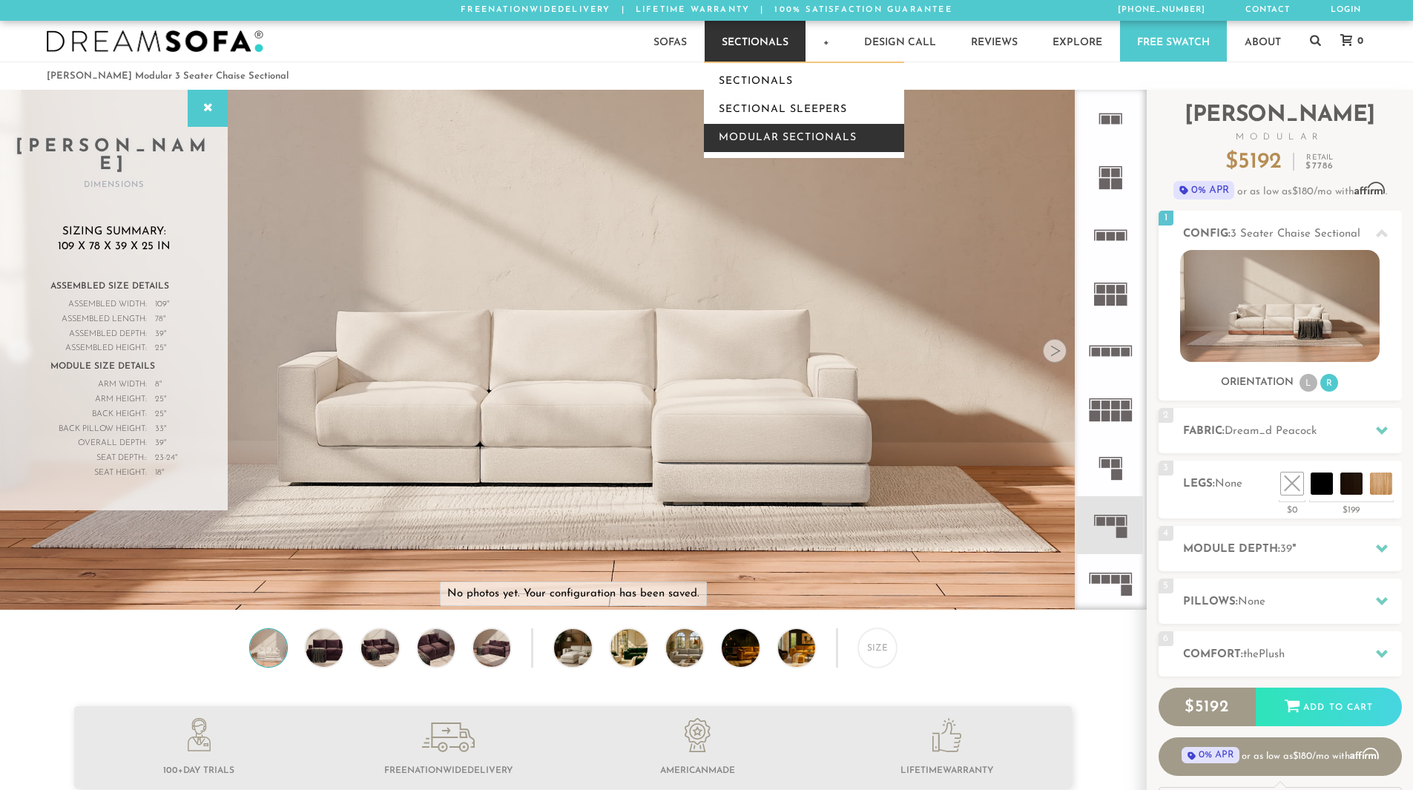
click at [798, 136] on link "Modular Sectionals" at bounding box center [804, 138] width 200 height 28
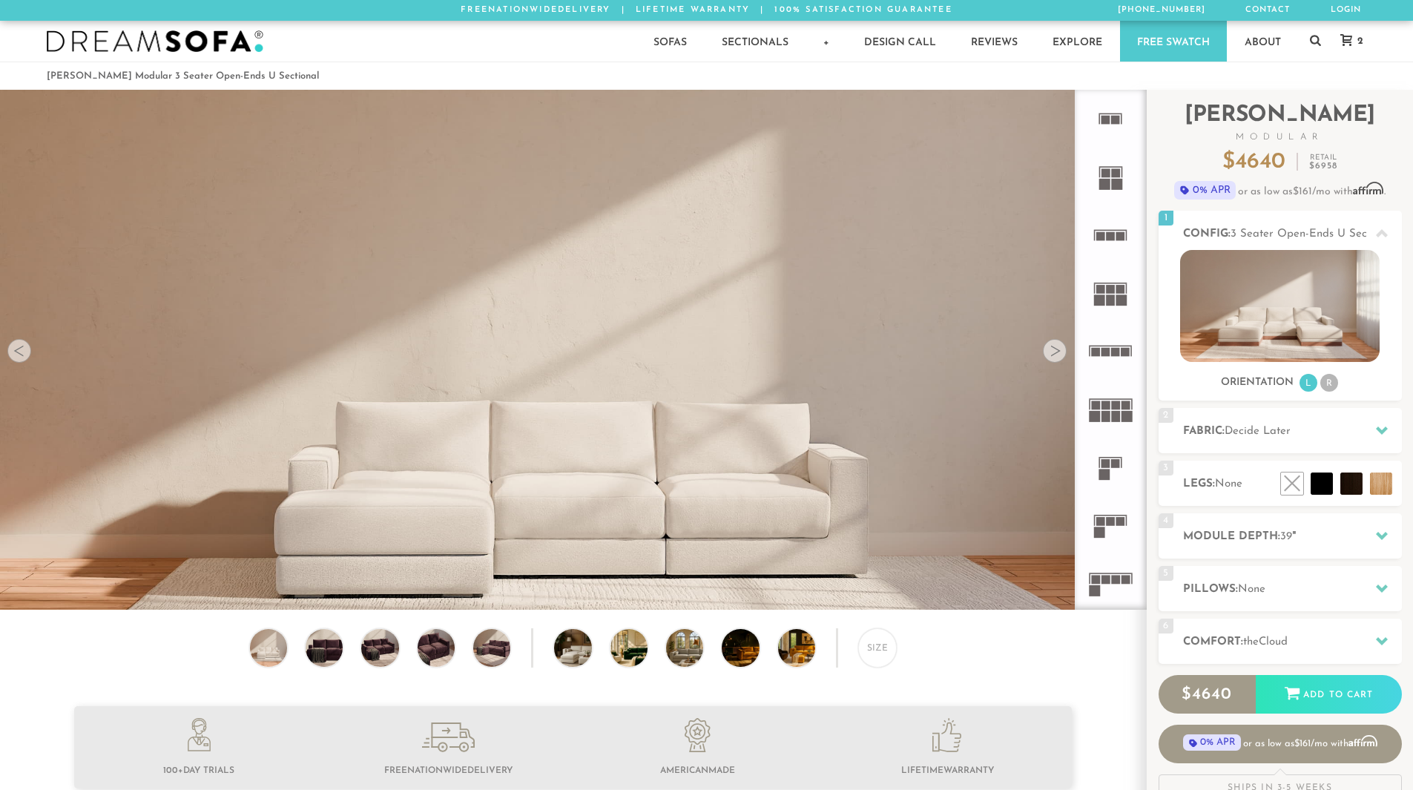
scroll to position [17365, 1402]
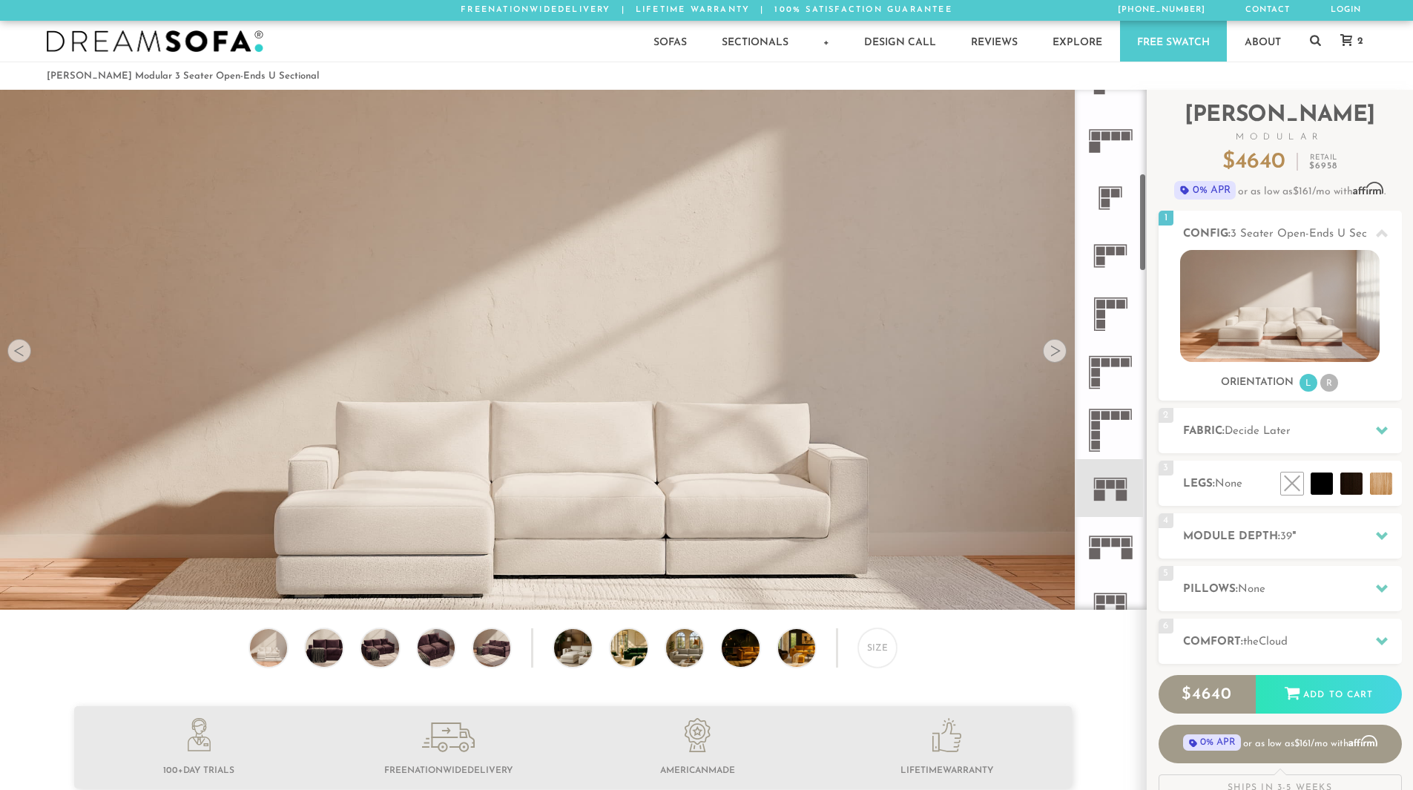
scroll to position [445, 0]
click at [1118, 490] on rect at bounding box center [1121, 494] width 11 height 11
click at [1055, 354] on div at bounding box center [1055, 351] width 24 height 24
click at [1052, 352] on div at bounding box center [1055, 351] width 24 height 24
click at [1275, 589] on h2 "Pillows: None" at bounding box center [1292, 589] width 219 height 17
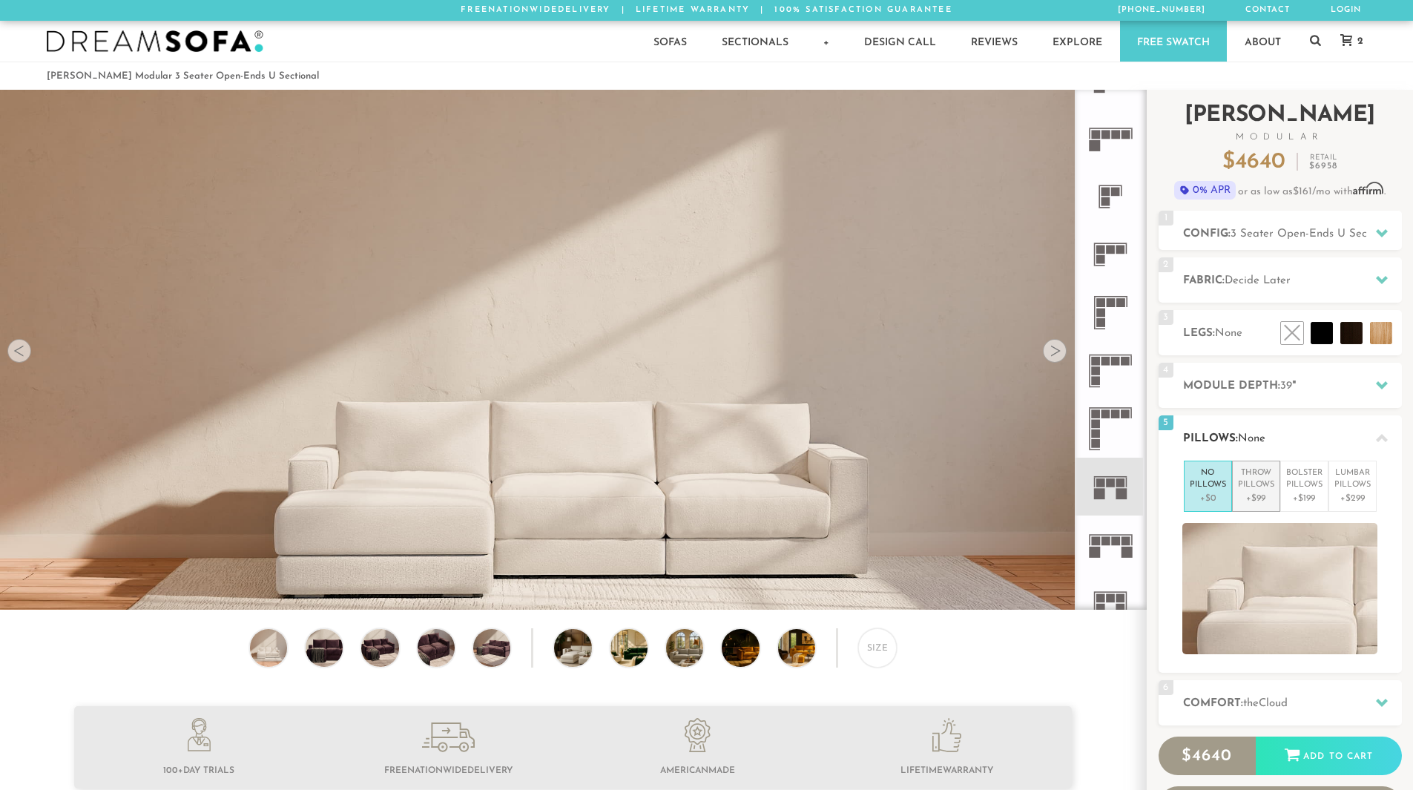
click at [1245, 493] on p "+$99" at bounding box center [1256, 498] width 36 height 13
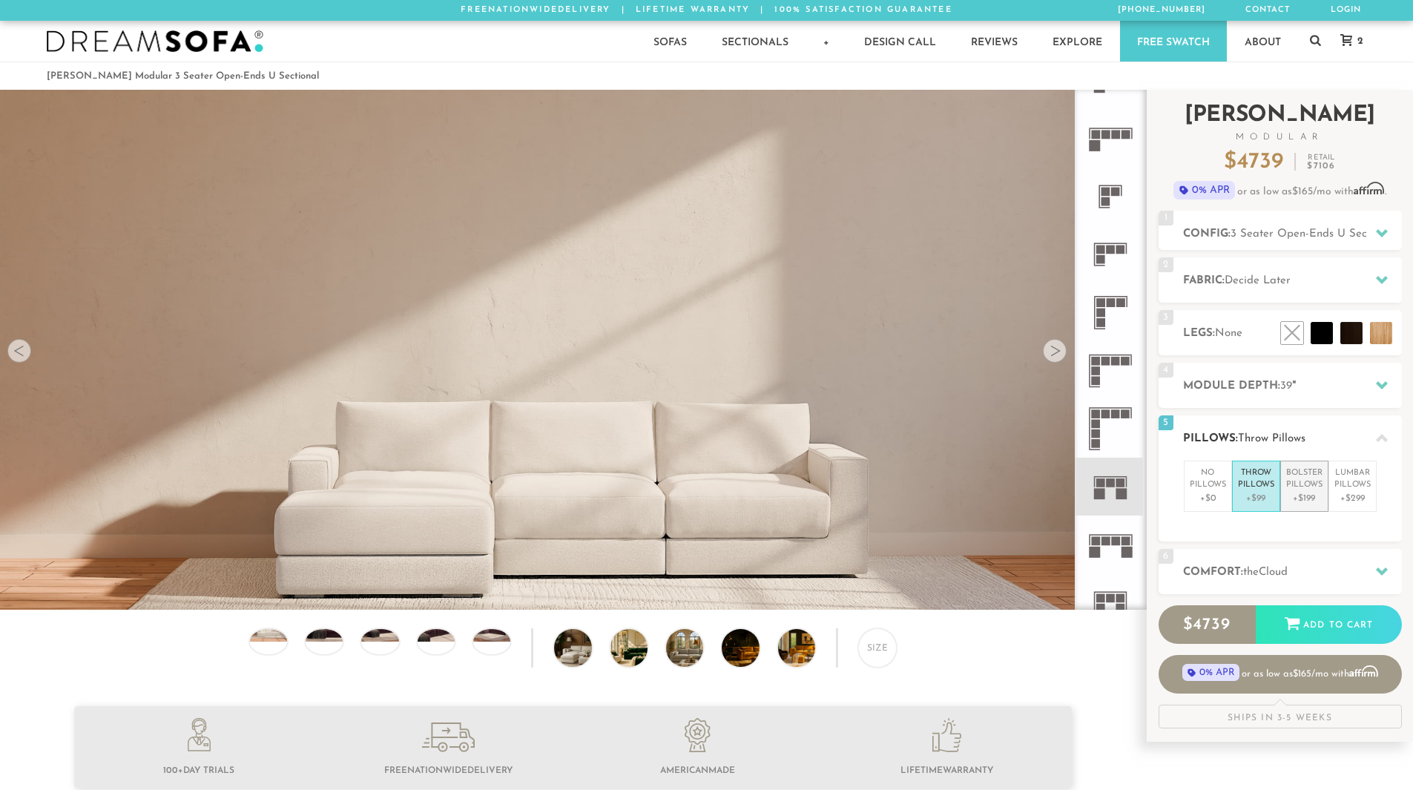
click at [1307, 484] on p "Bolster Pillows" at bounding box center [1304, 479] width 36 height 24
click at [1353, 492] on p "+$299" at bounding box center [1352, 498] width 36 height 13
click at [1212, 493] on p "+$0" at bounding box center [1207, 498] width 36 height 13
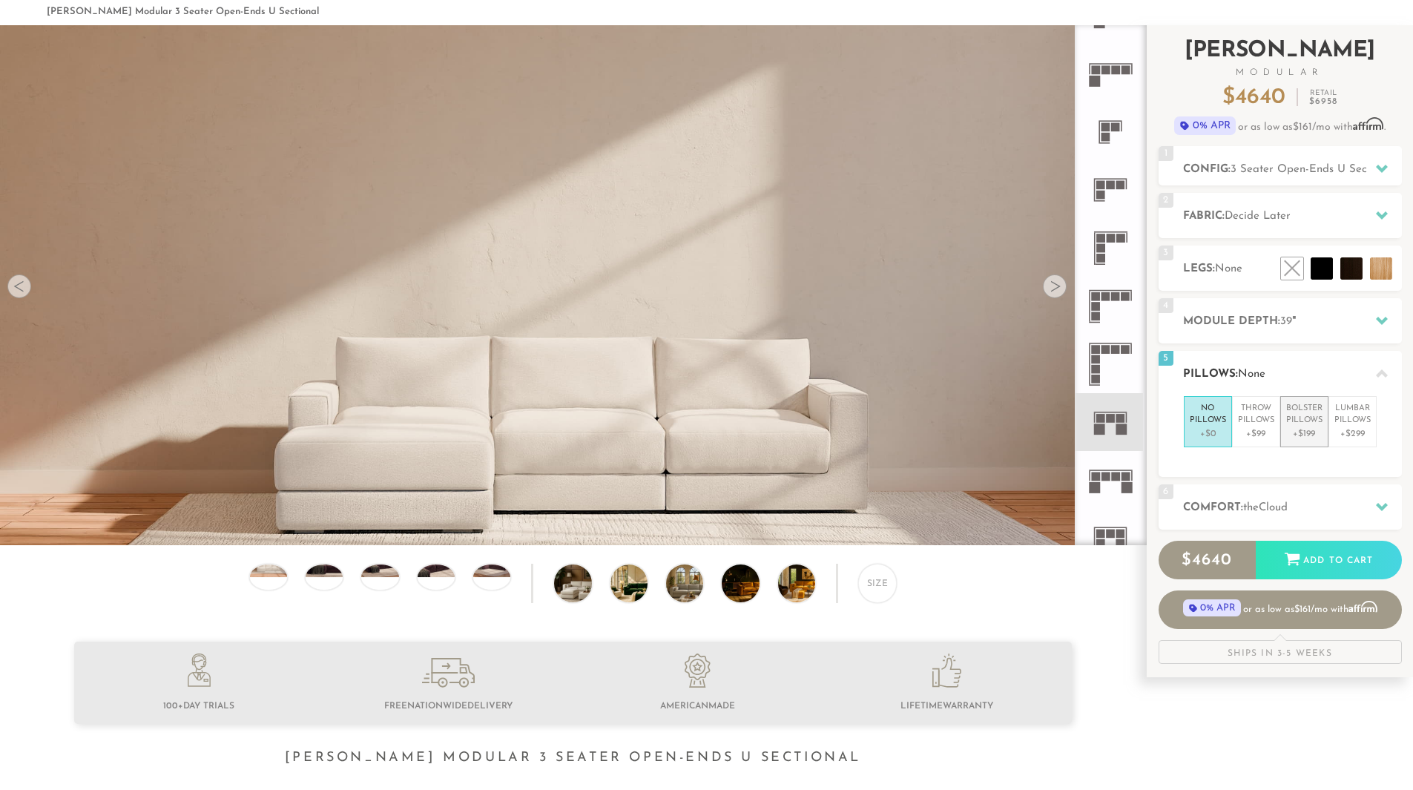
scroll to position [76, 0]
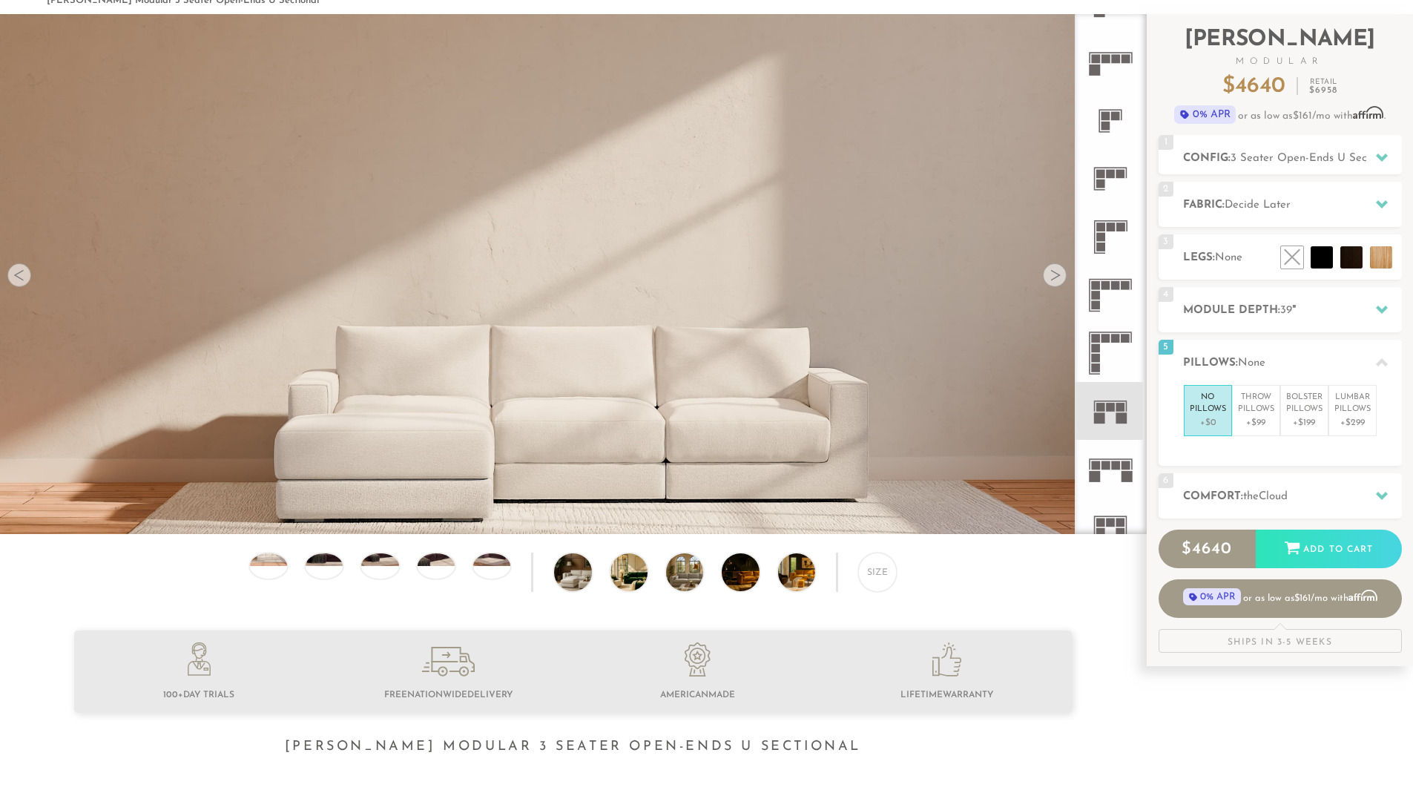
click at [1052, 272] on div at bounding box center [1055, 275] width 24 height 24
click at [1052, 271] on div at bounding box center [1055, 275] width 24 height 24
